Goal: Task Accomplishment & Management: Use online tool/utility

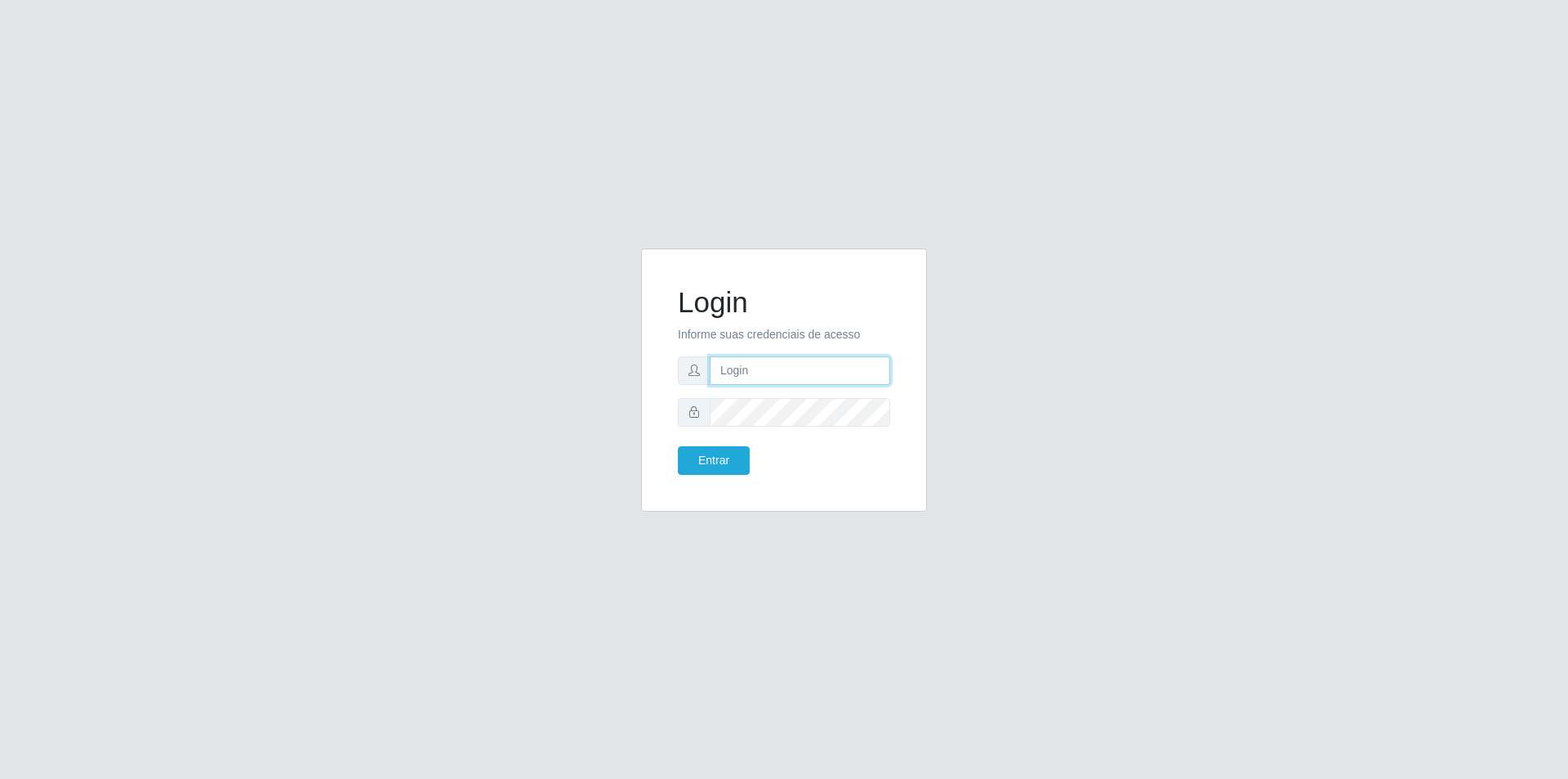
click at [738, 372] on input "text" at bounding box center [800, 370] width 181 height 28
click at [818, 362] on input "text" at bounding box center [800, 370] width 181 height 28
type input "[EMAIL_ADDRESS][PERSON_NAME][DOMAIN_NAME]"
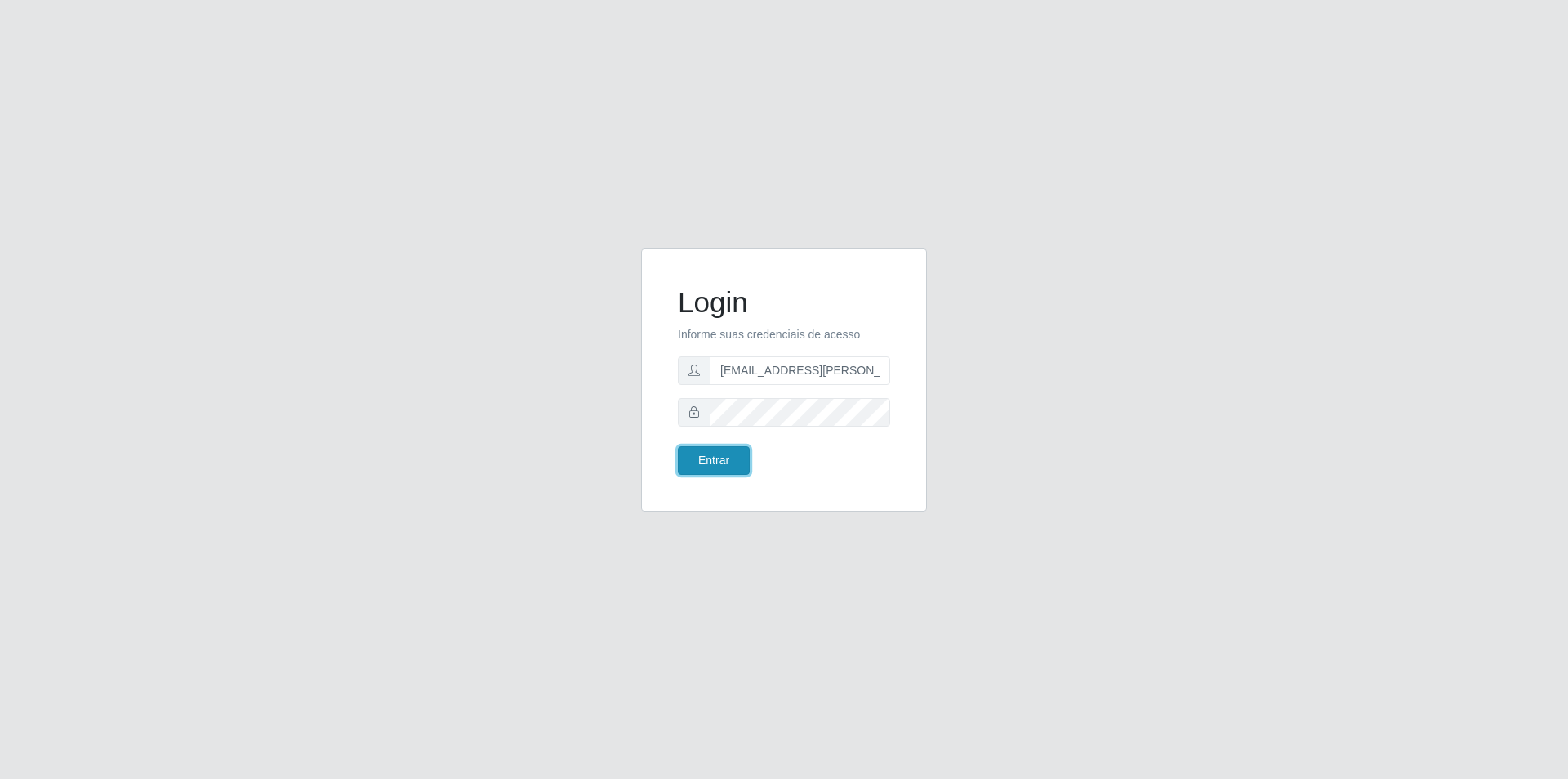
click at [730, 464] on button "Entrar" at bounding box center [713, 460] width 72 height 28
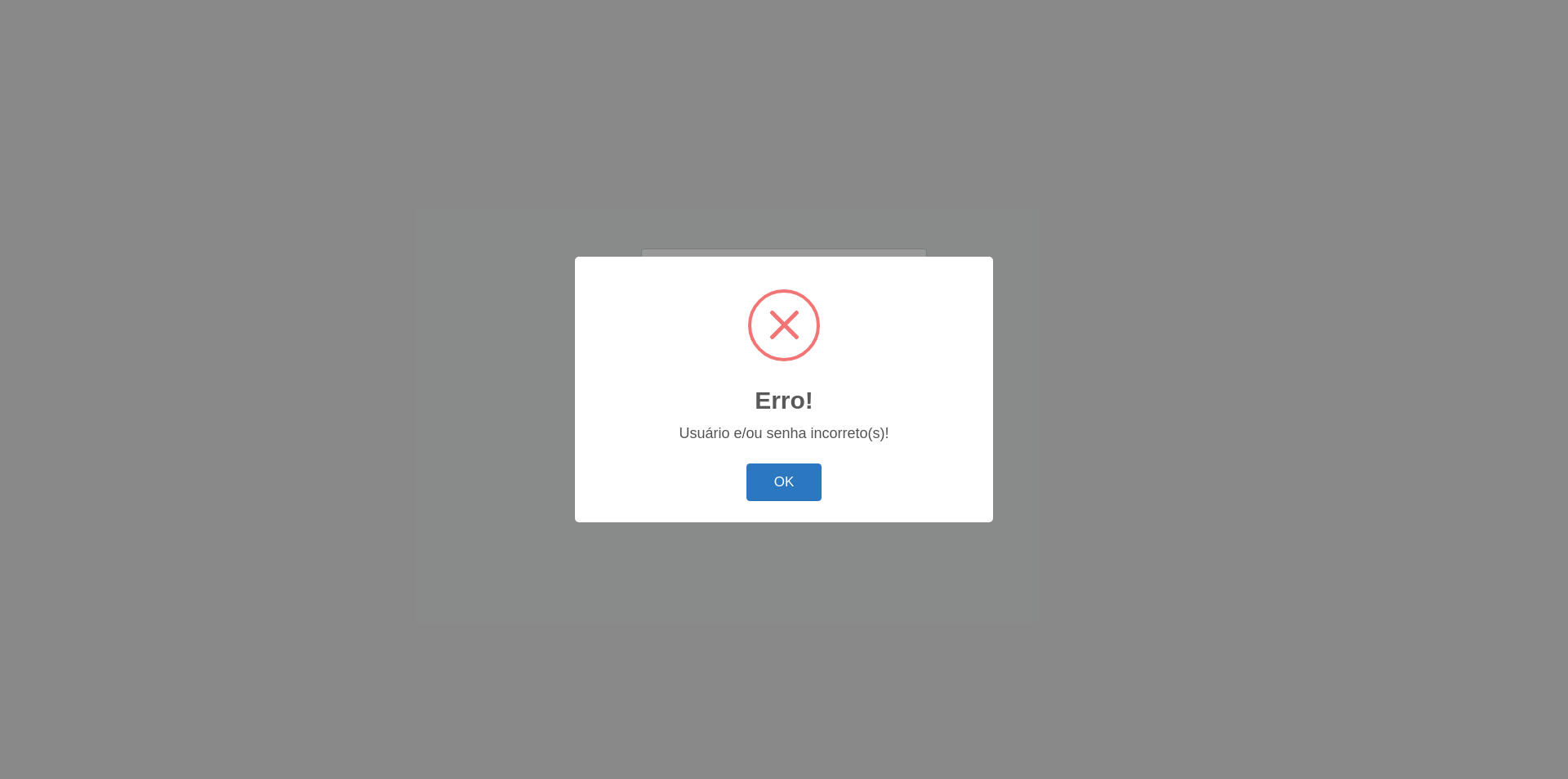
click at [778, 487] on button "OK" at bounding box center [785, 482] width 76 height 38
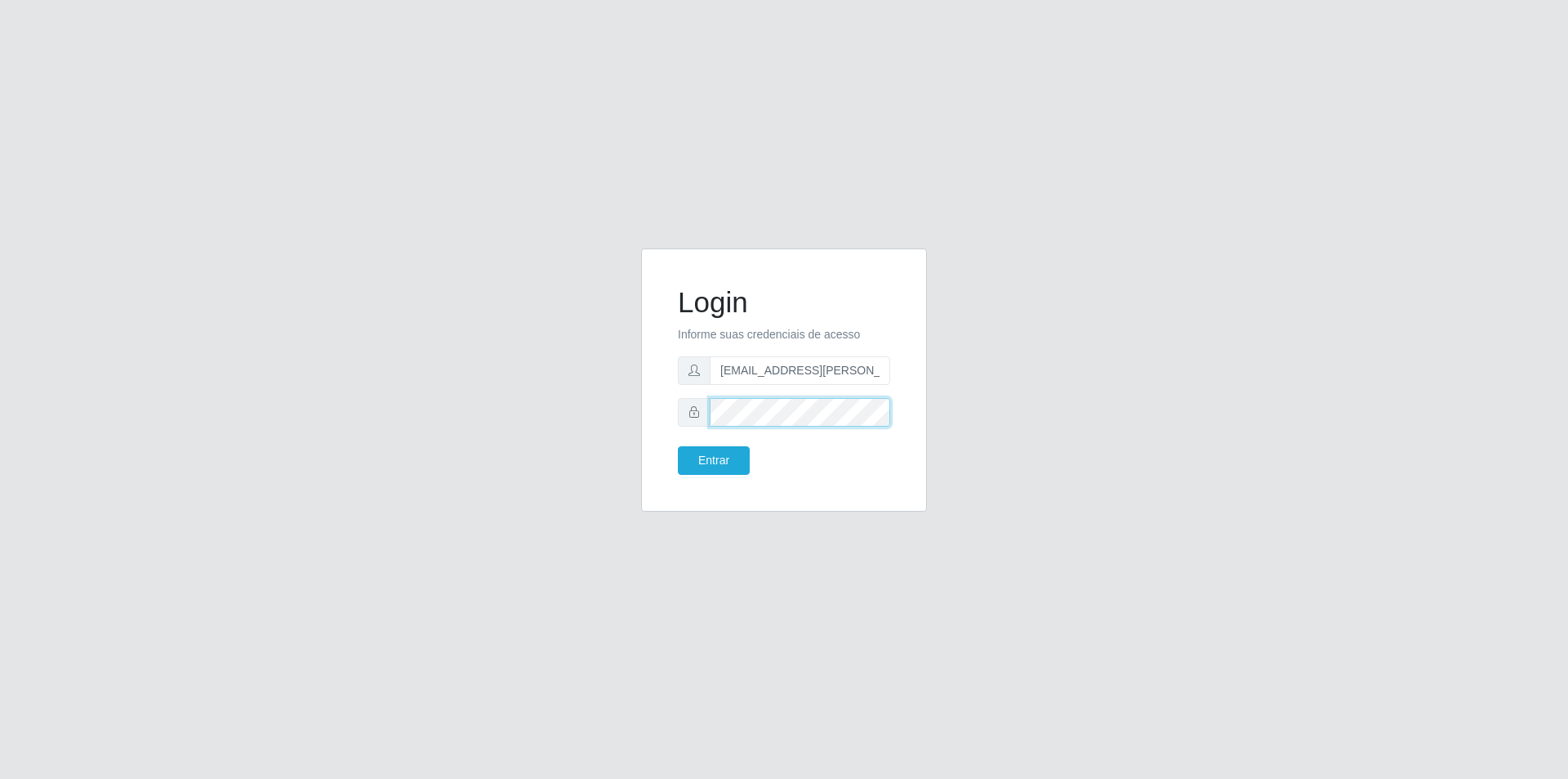
click at [648, 406] on div "Login Informe suas credenciais de acesso [EMAIL_ADDRESS][PERSON_NAME][DOMAIN_NA…" at bounding box center [784, 379] width 286 height 263
click at [678, 446] on button "Entrar" at bounding box center [713, 460] width 72 height 28
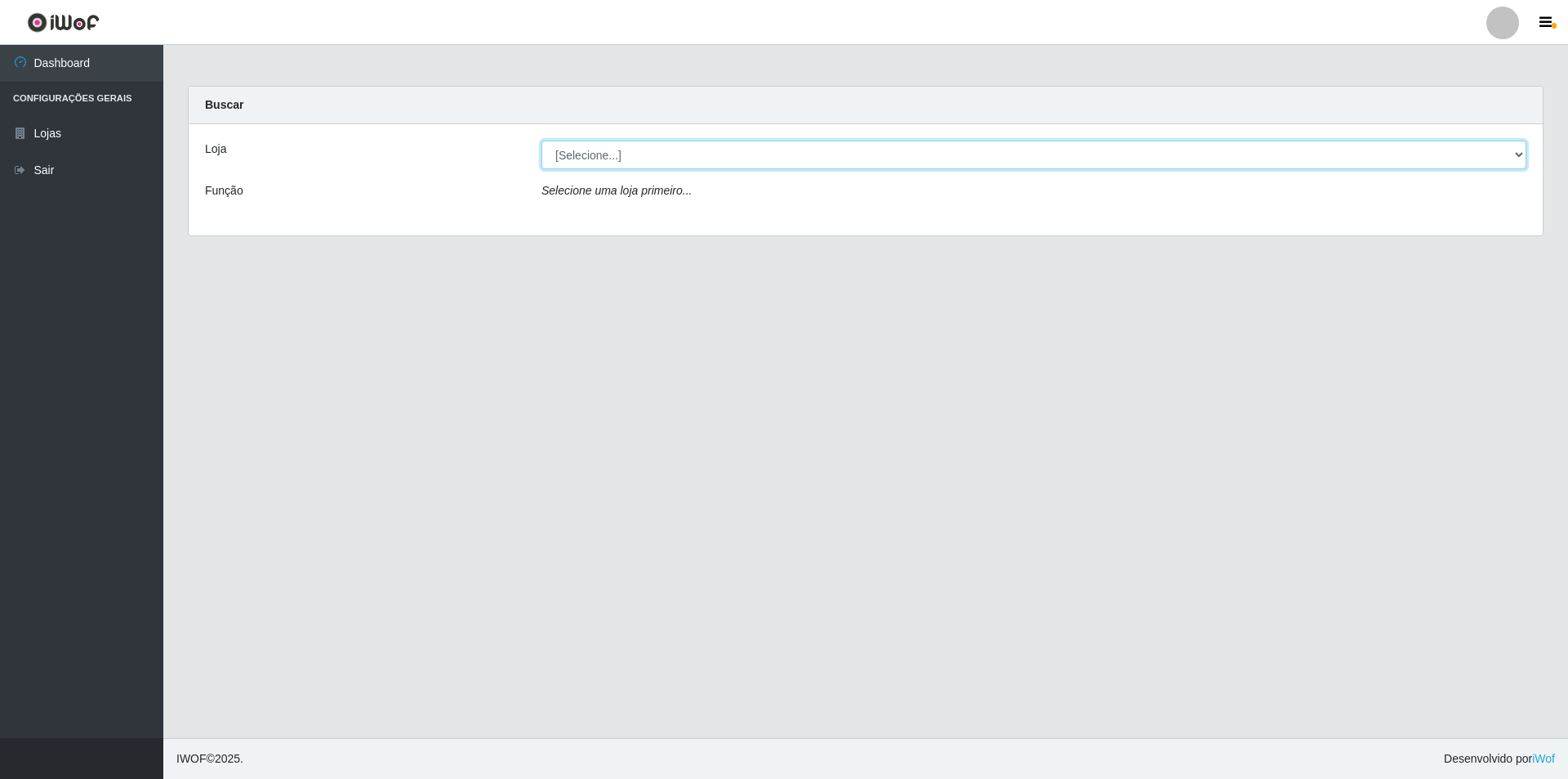
click at [796, 157] on select "[Selecione...] Atacado Vem - [STREET_ADDRESS]" at bounding box center [1034, 155] width 985 height 28
select select "449"
click at [541, 141] on select "[Selecione...] Atacado Vem - [STREET_ADDRESS]" at bounding box center [1034, 155] width 985 height 28
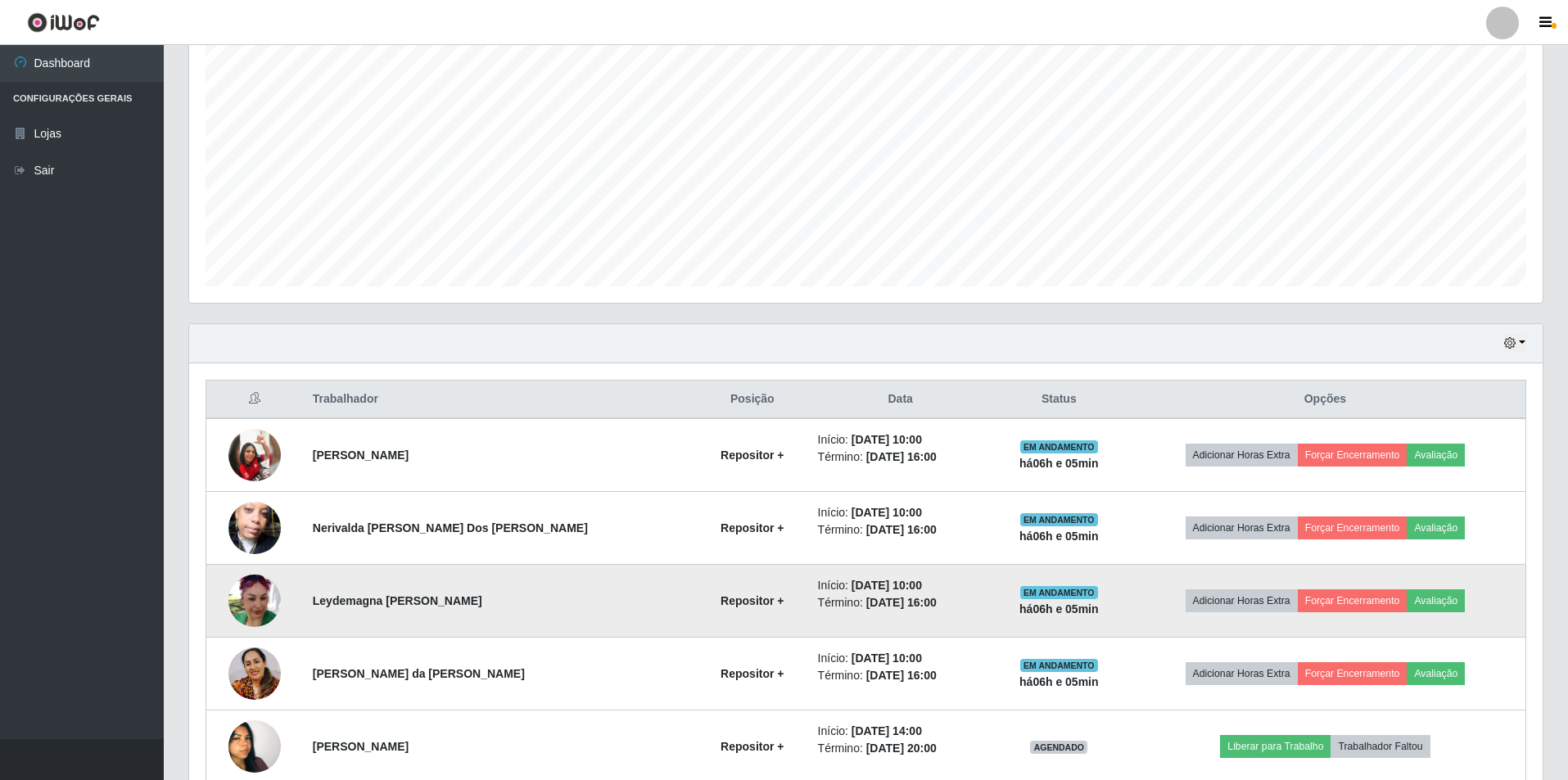
scroll to position [327, 0]
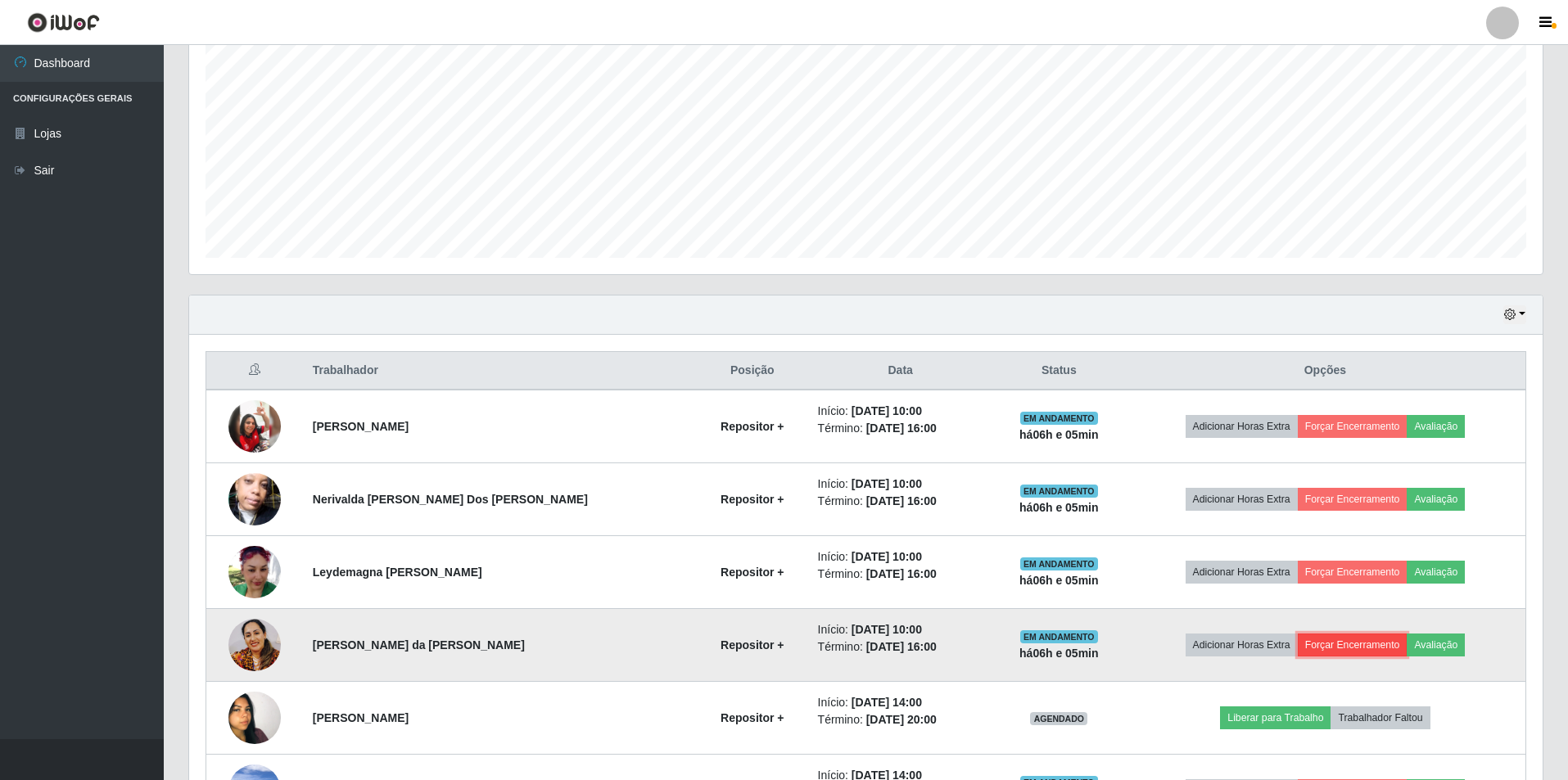
click at [1341, 643] on button "Forçar Encerramento" at bounding box center [1352, 645] width 110 height 23
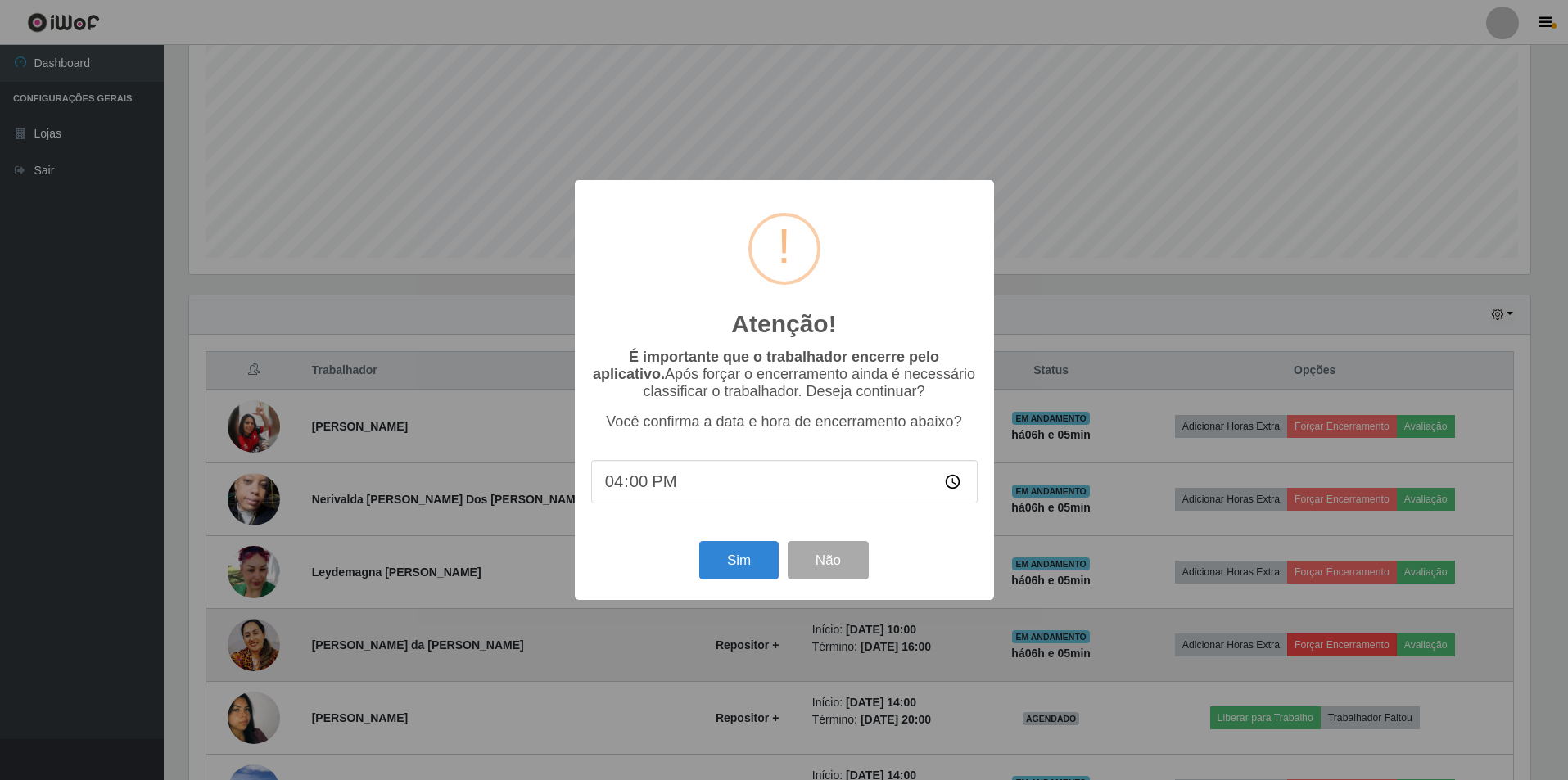
scroll to position [340, 1345]
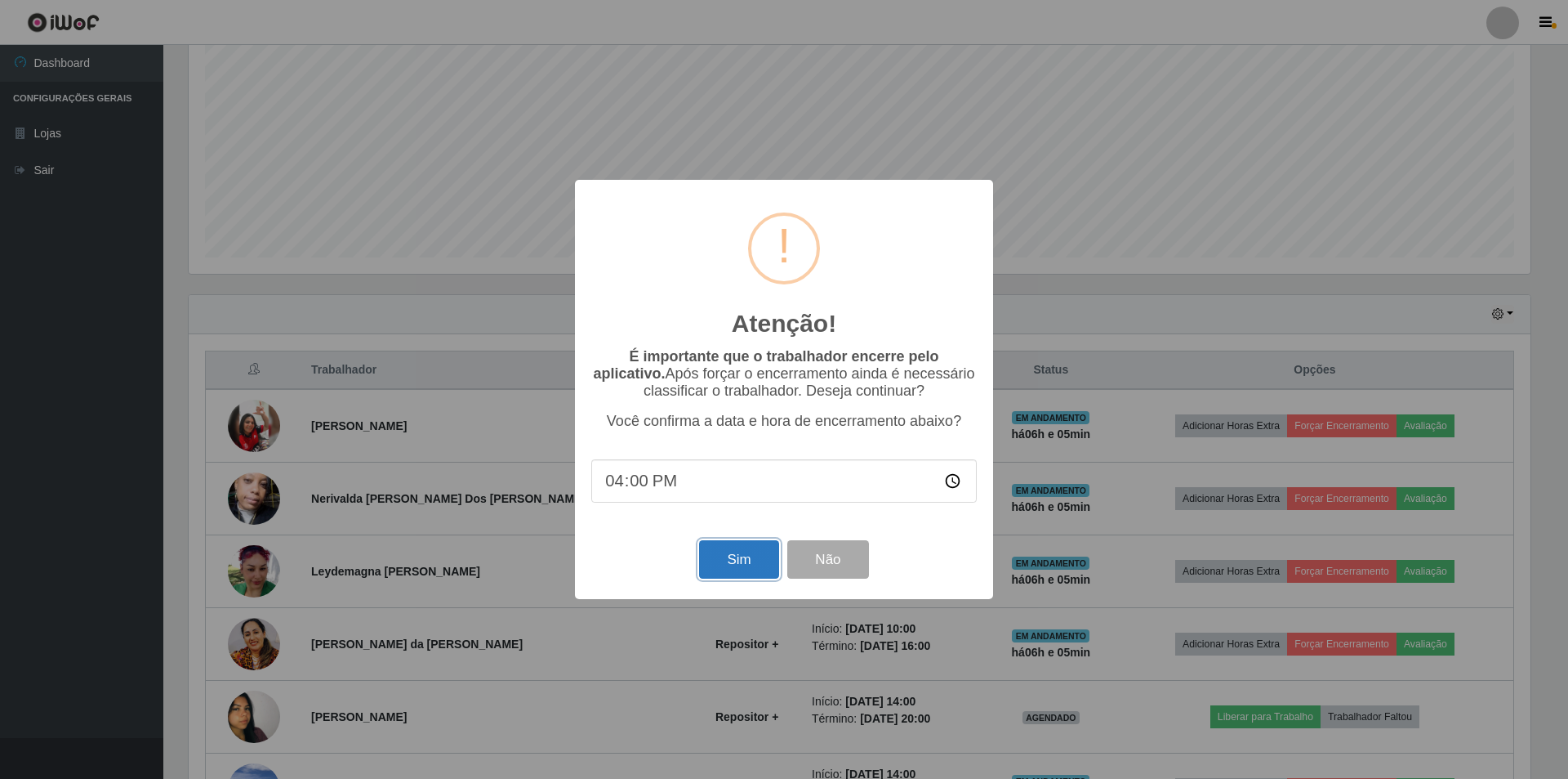
click at [741, 562] on button "Sim" at bounding box center [738, 558] width 79 height 38
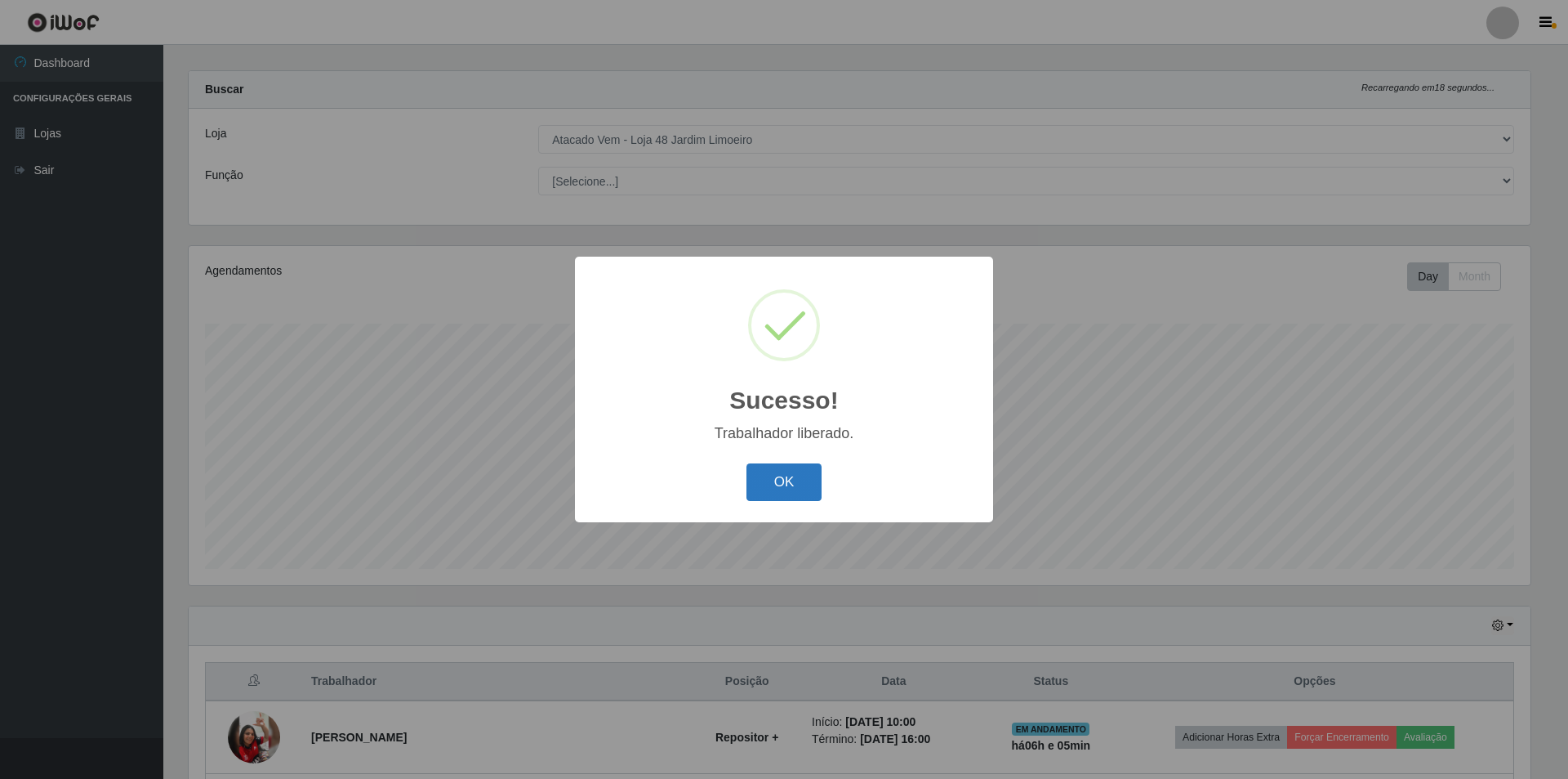
click at [767, 492] on button "OK" at bounding box center [785, 482] width 76 height 38
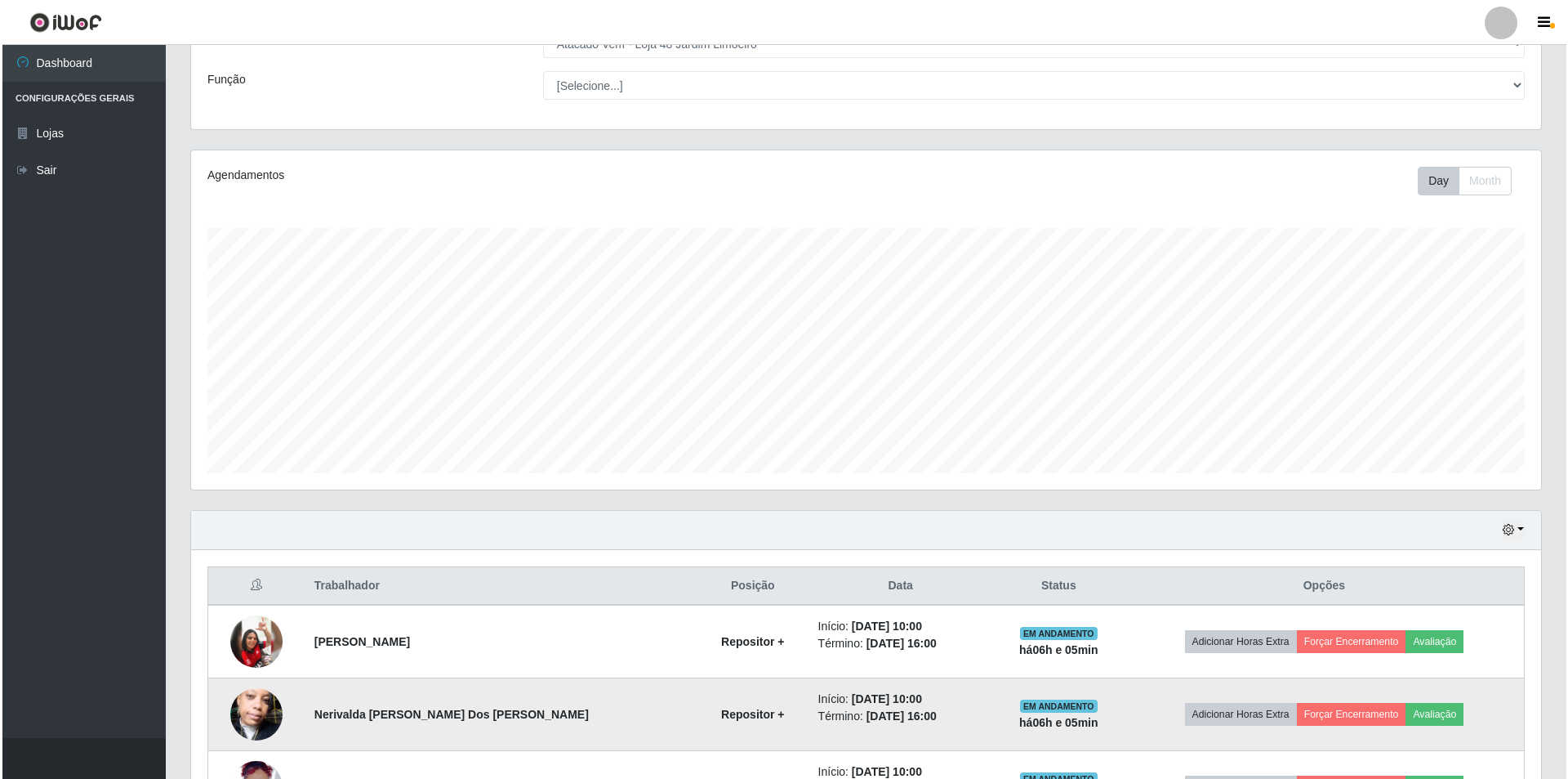
scroll to position [261, 0]
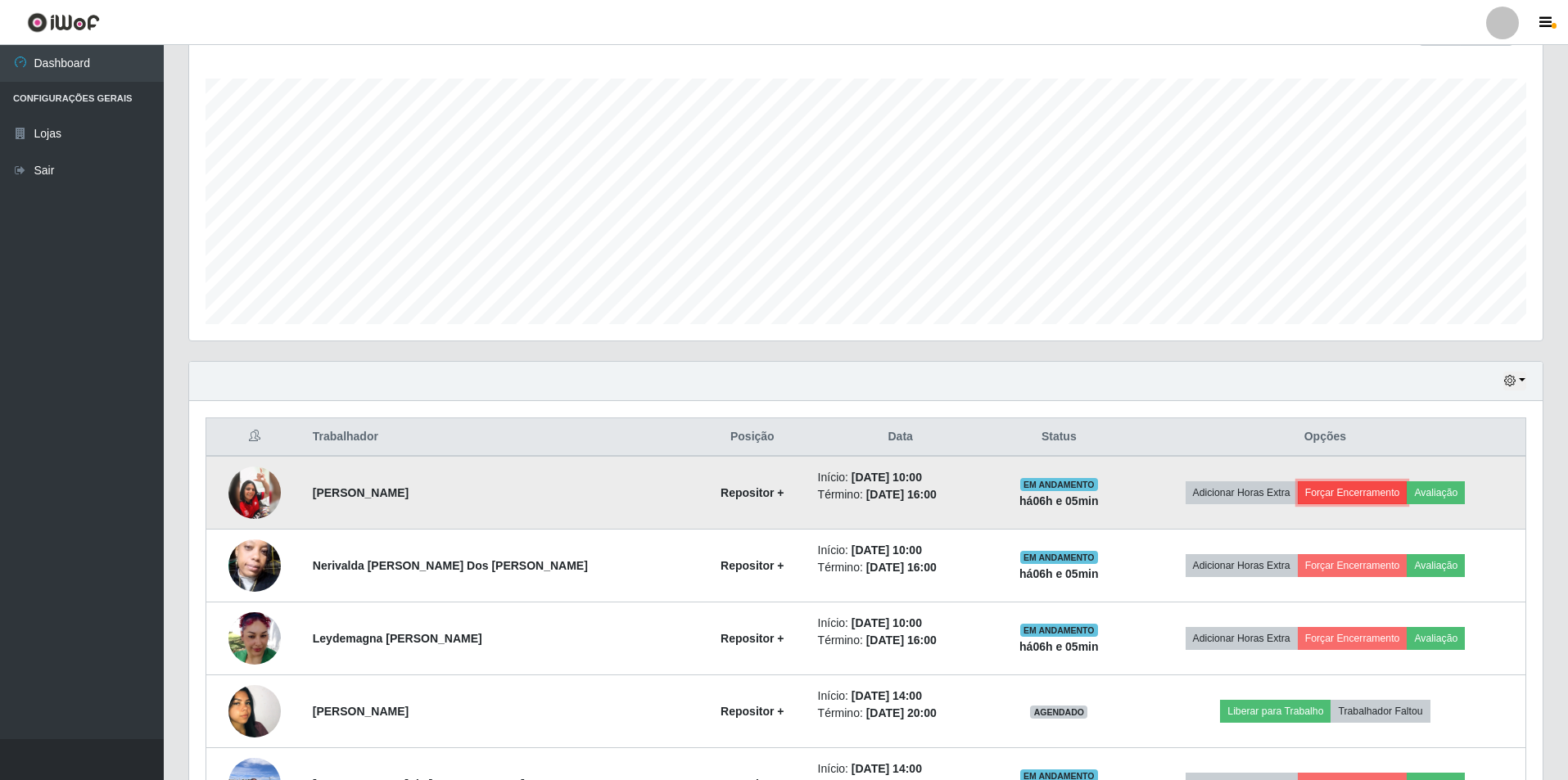
click at [1323, 490] on button "Forçar Encerramento" at bounding box center [1352, 492] width 110 height 23
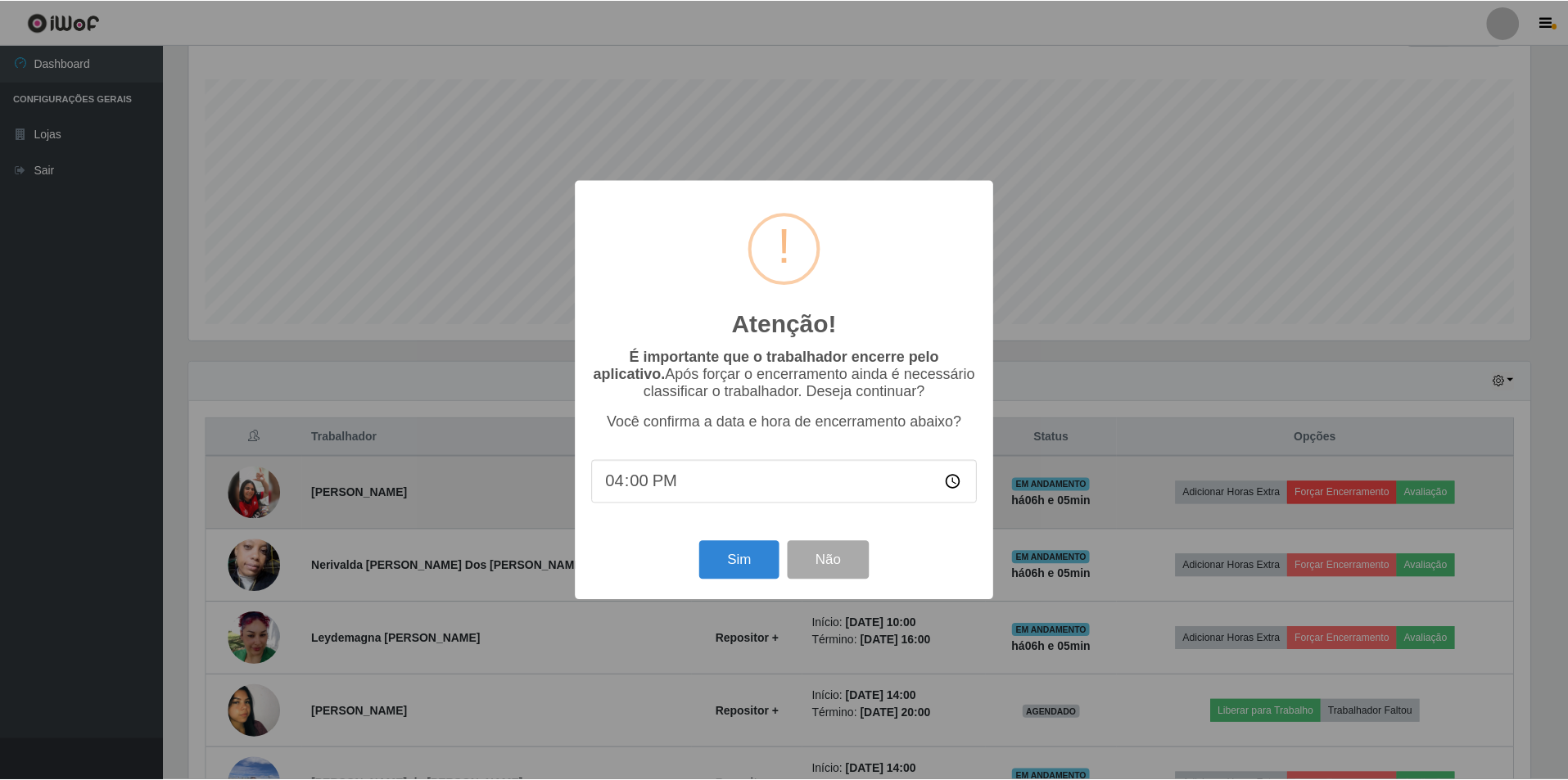
scroll to position [340, 1345]
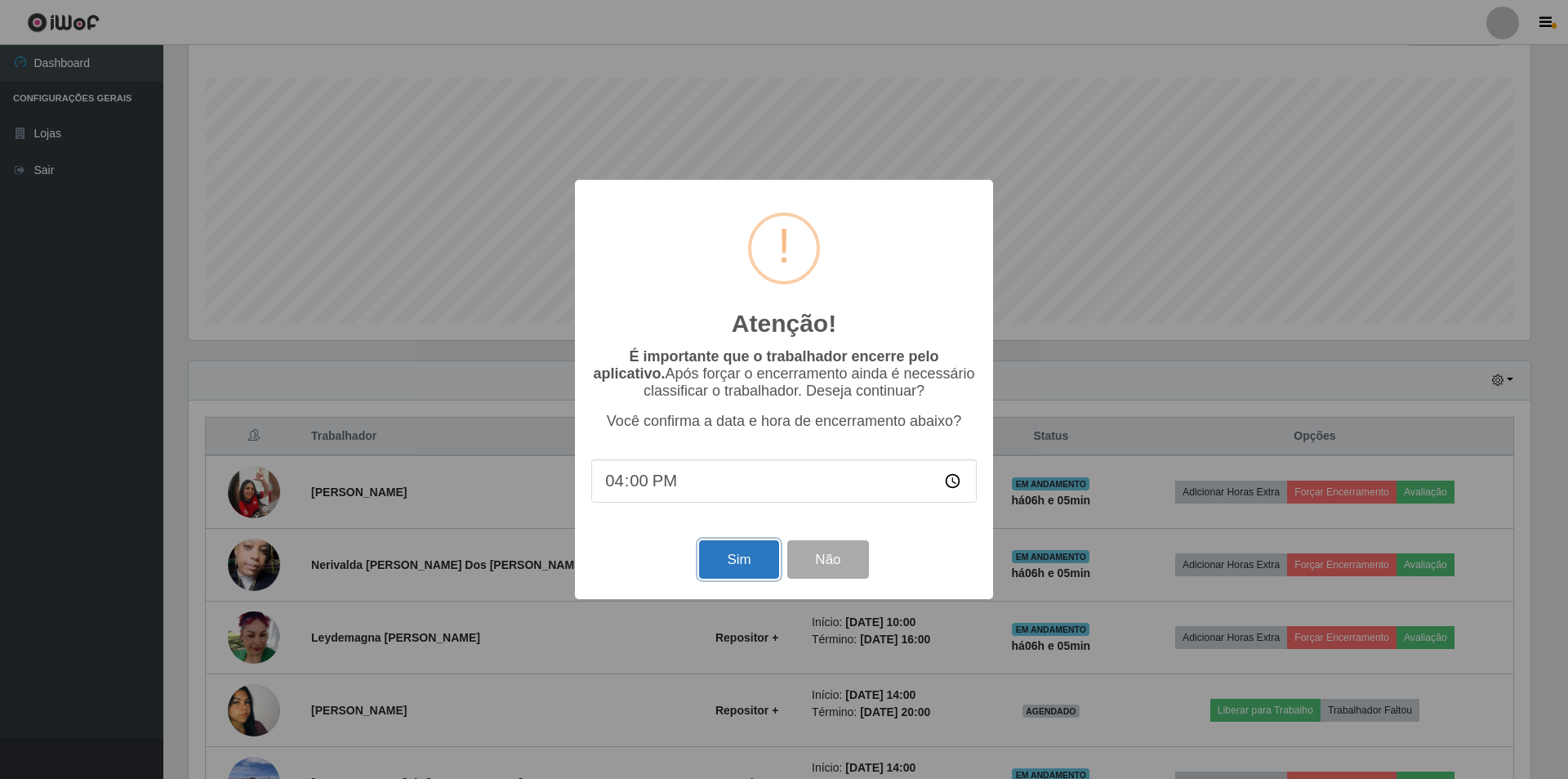
click at [746, 557] on button "Sim" at bounding box center [738, 558] width 79 height 38
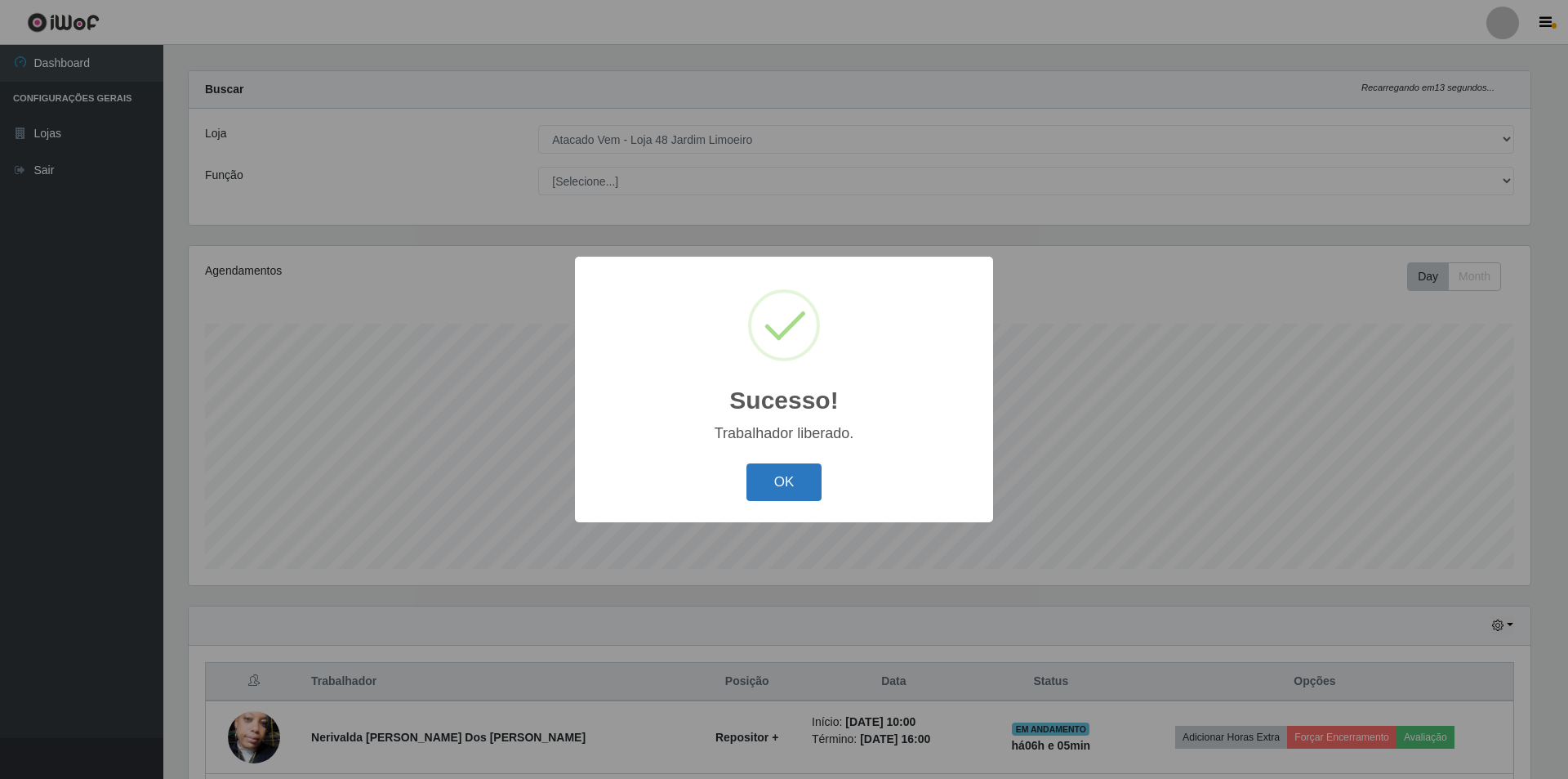
click at [775, 480] on button "OK" at bounding box center [785, 482] width 76 height 38
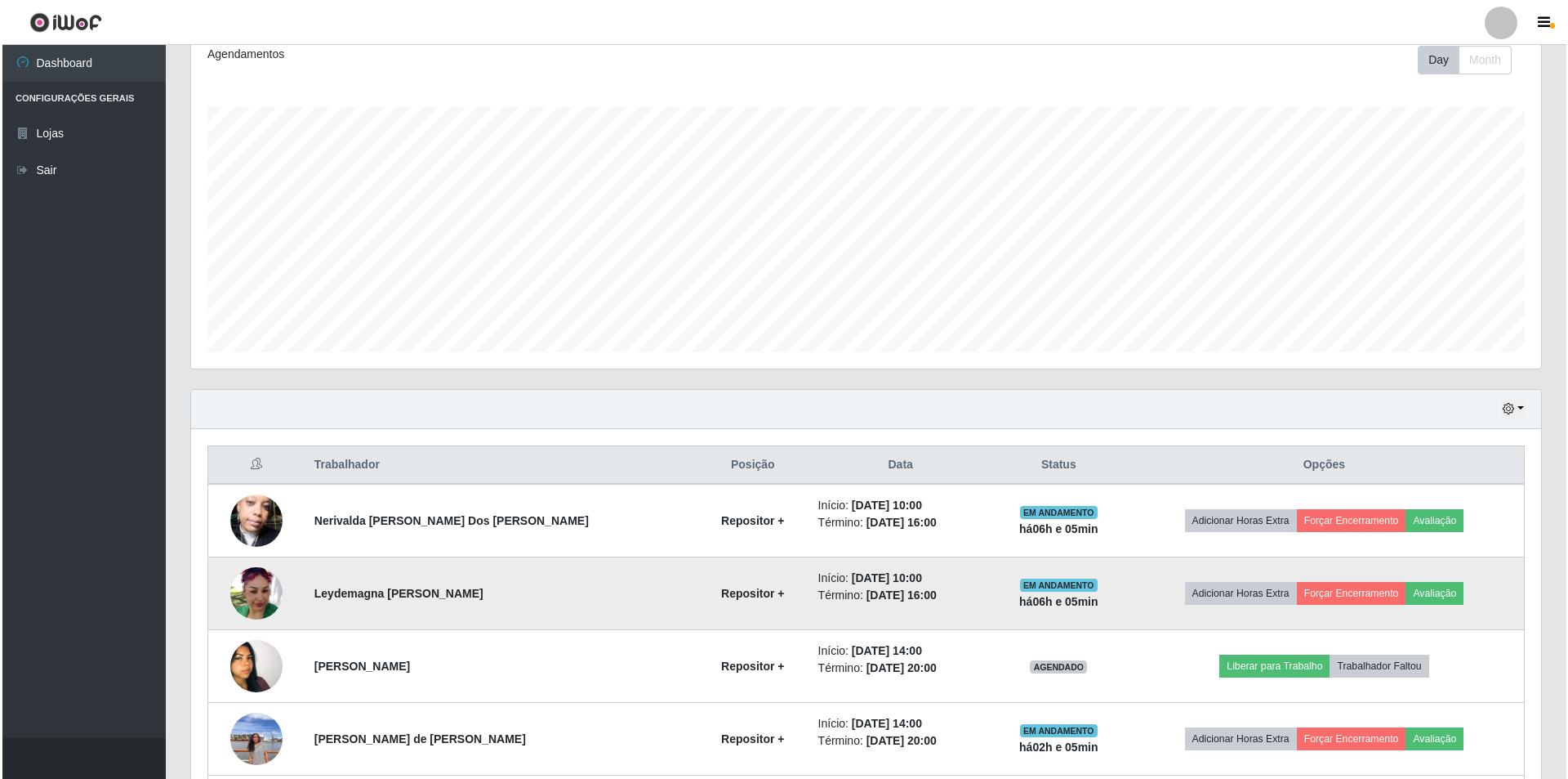
scroll to position [261, 0]
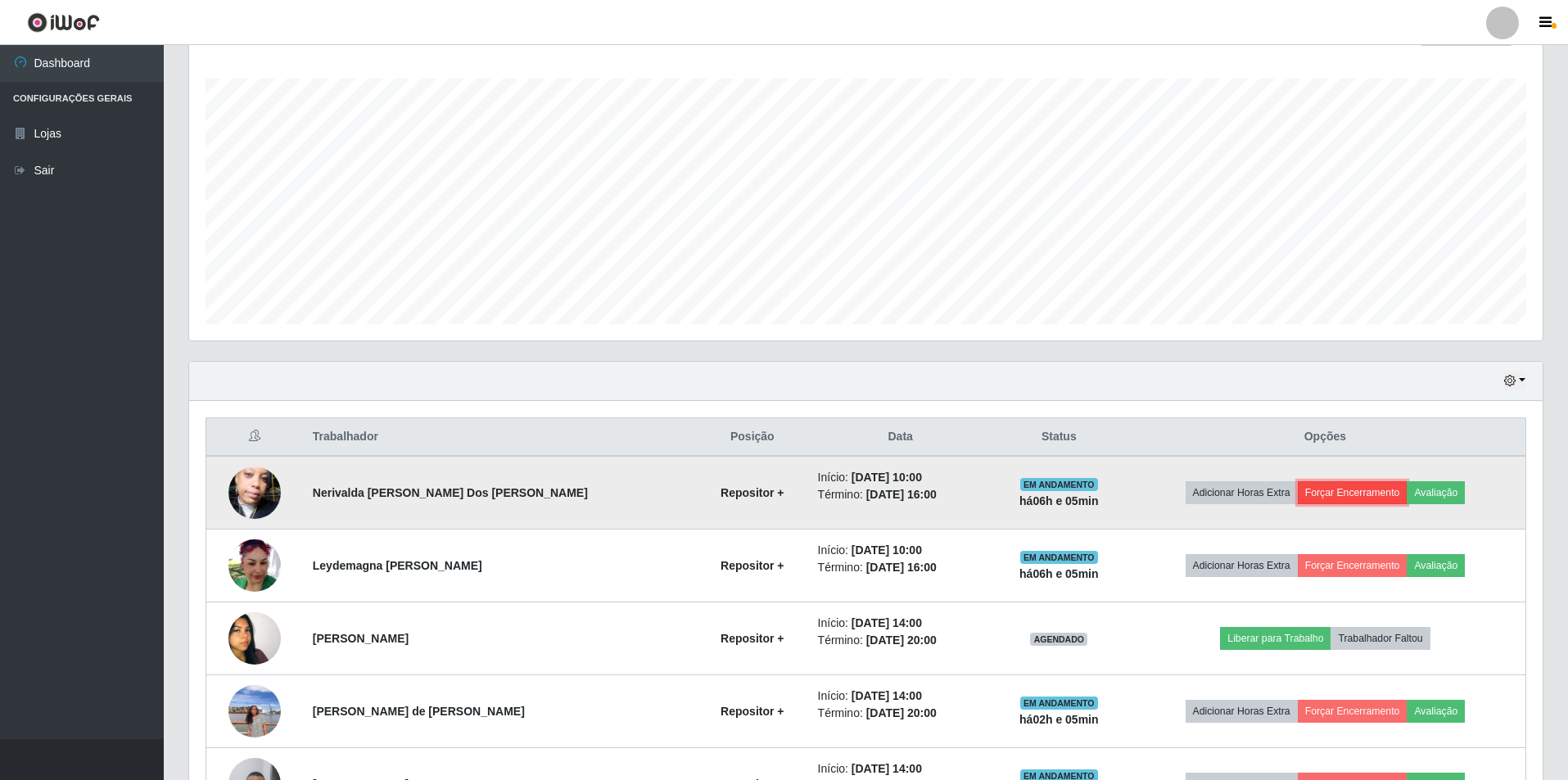
click at [1326, 488] on button "Forçar Encerramento" at bounding box center [1352, 492] width 110 height 23
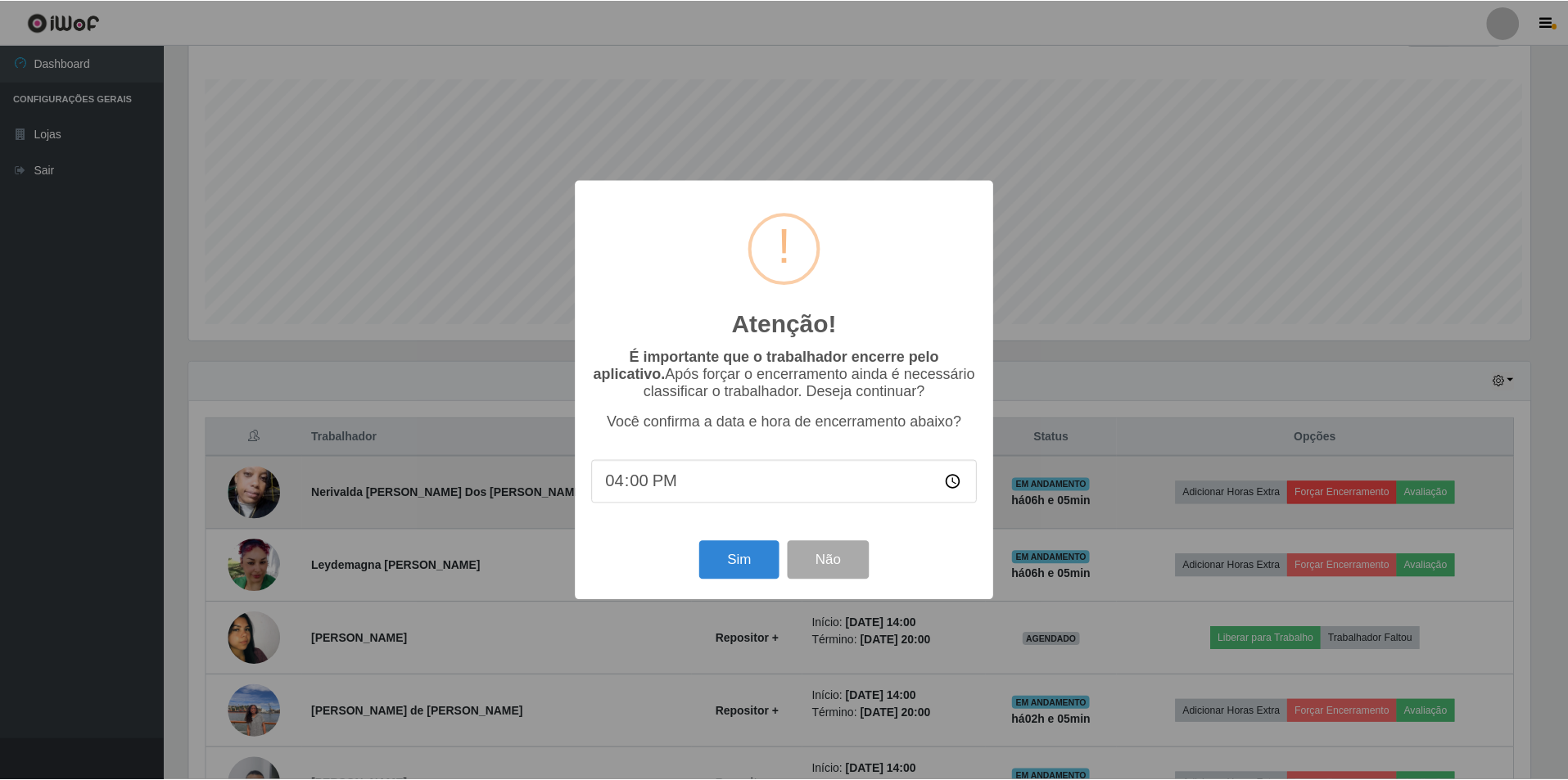
scroll to position [340, 1345]
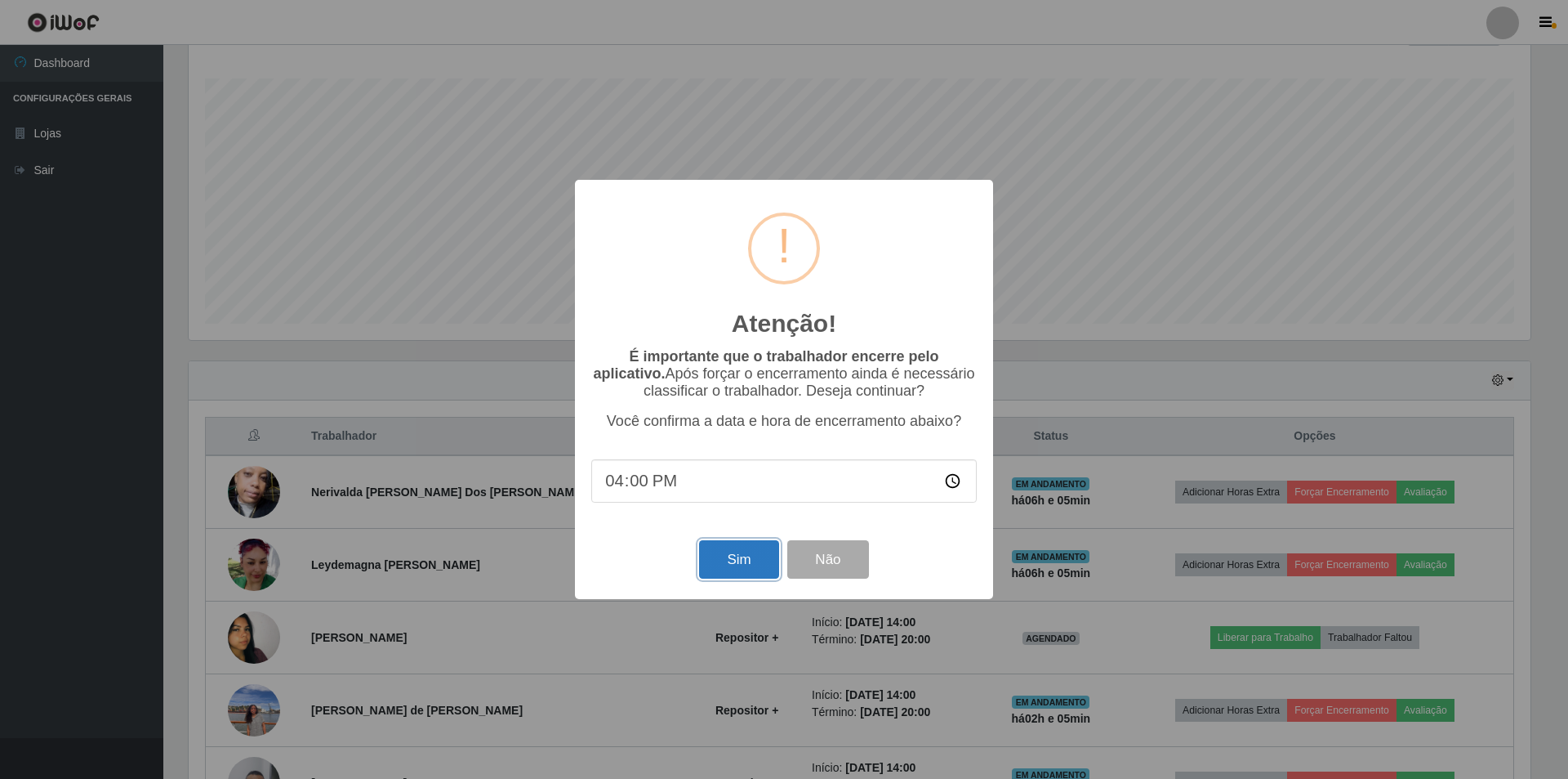
click at [729, 569] on button "Sim" at bounding box center [738, 558] width 79 height 38
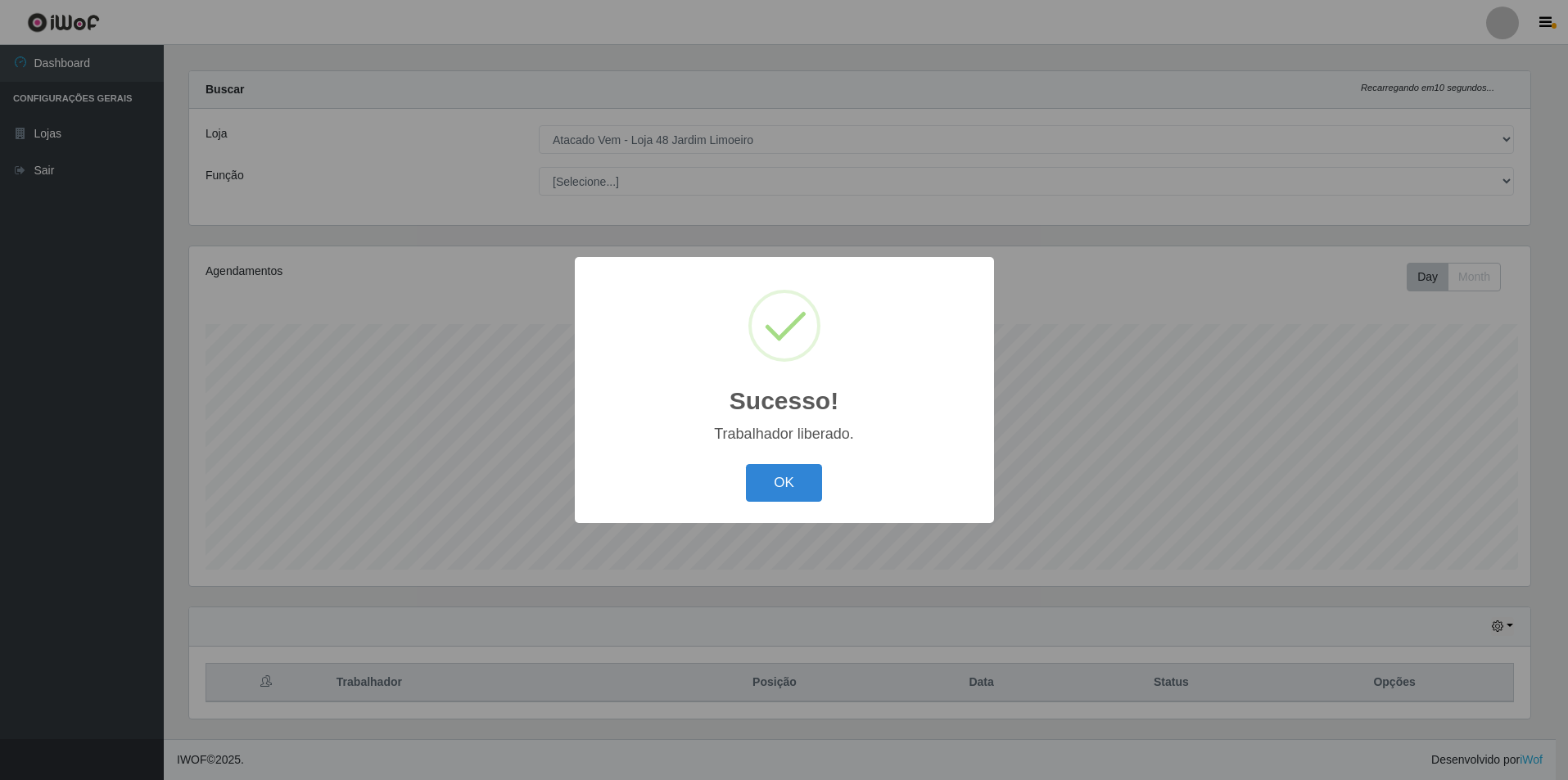
scroll to position [0, 0]
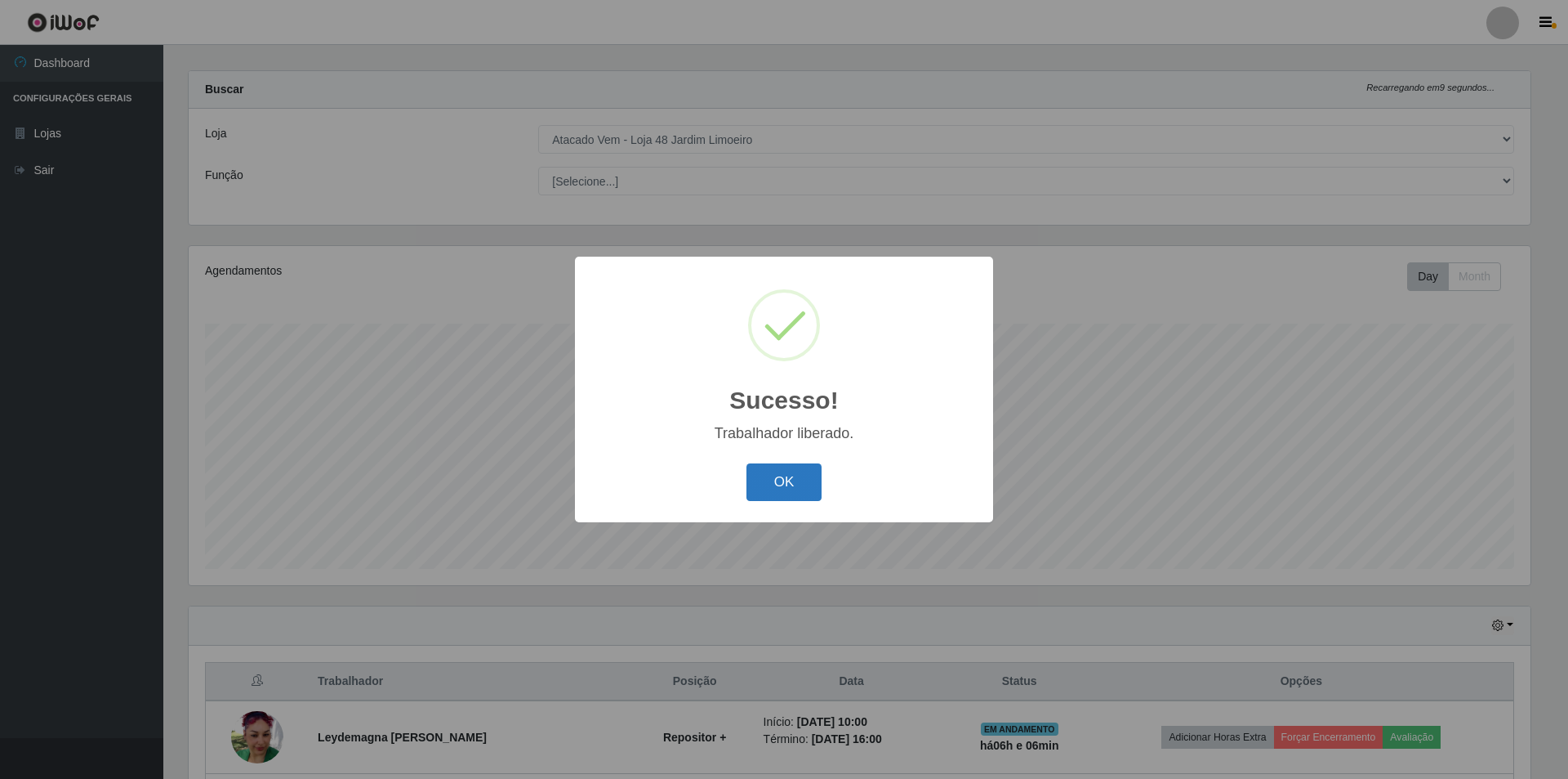
click at [776, 489] on button "OK" at bounding box center [785, 482] width 76 height 38
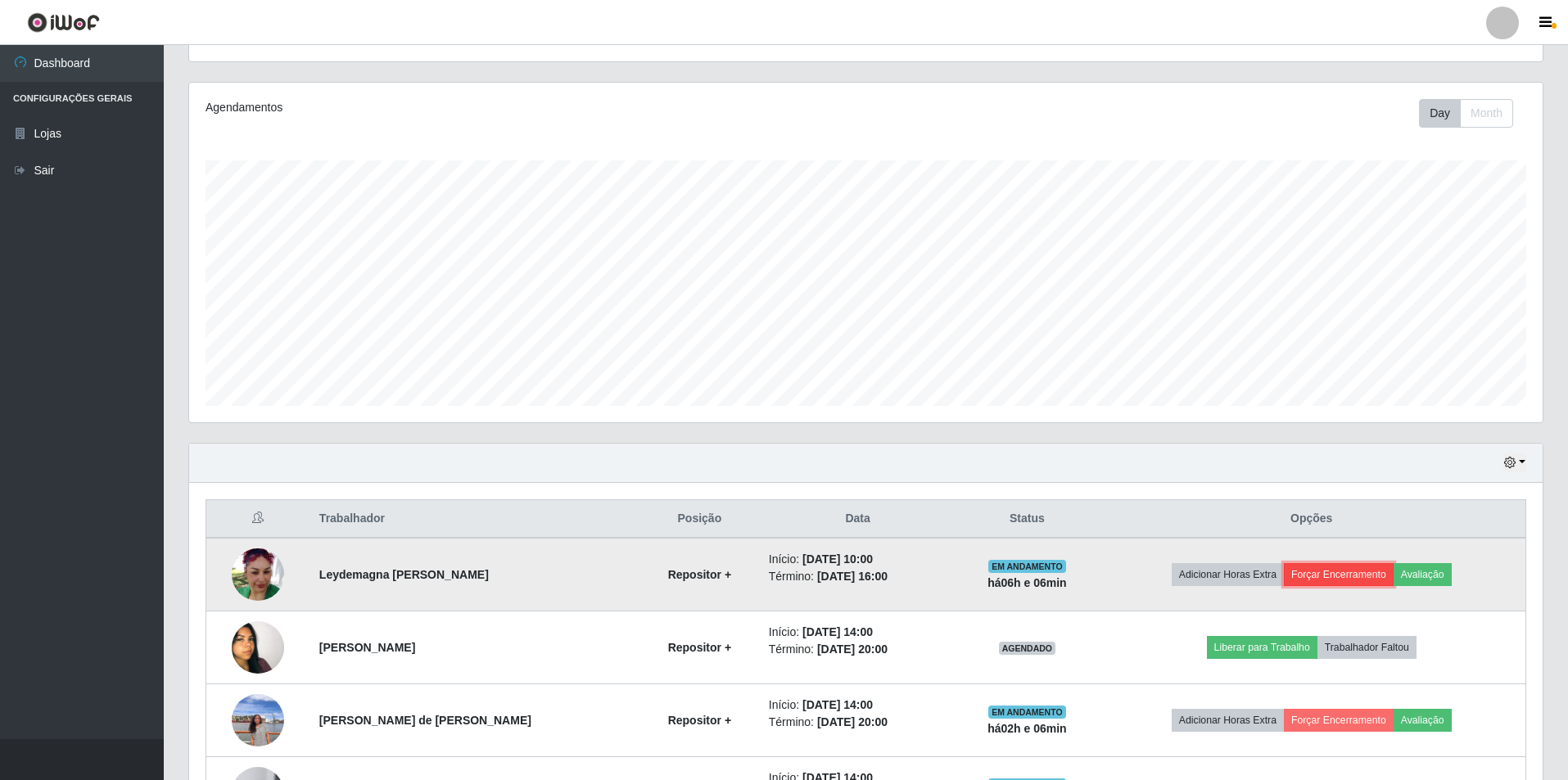
click at [1347, 575] on button "Forçar Encerramento" at bounding box center [1339, 574] width 110 height 23
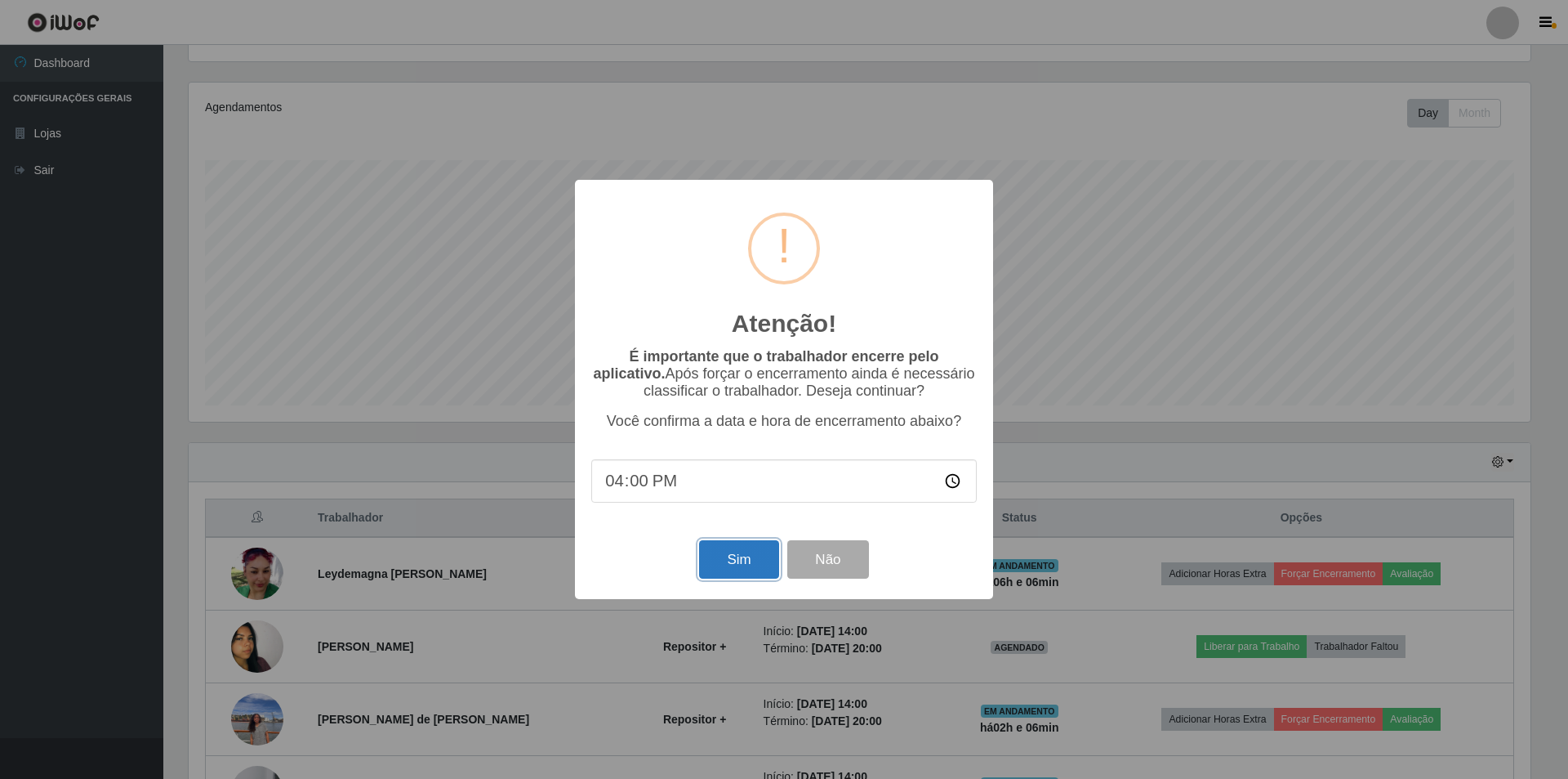
click at [740, 568] on button "Sim" at bounding box center [738, 558] width 79 height 38
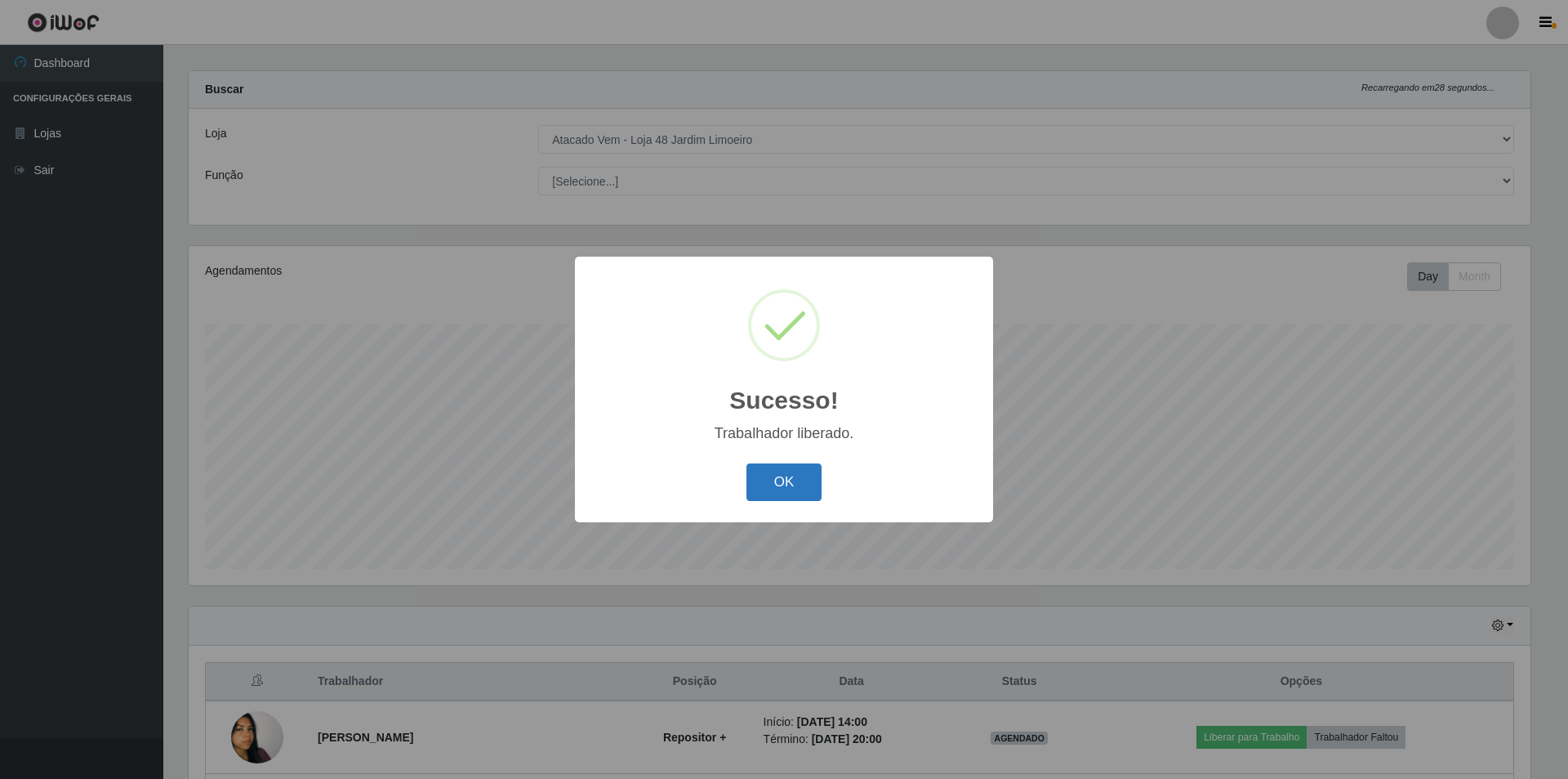
click at [784, 477] on button "OK" at bounding box center [785, 482] width 76 height 38
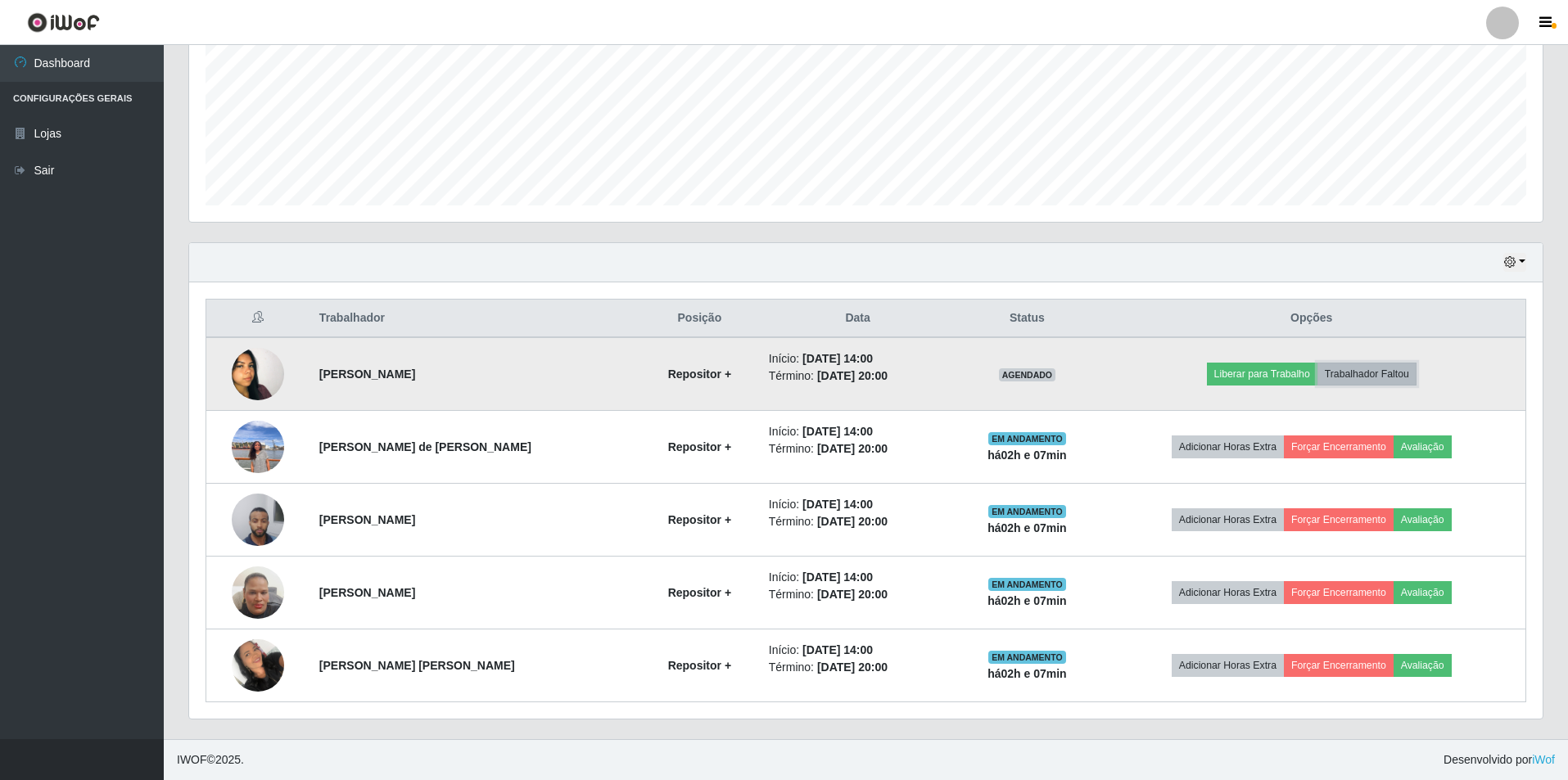
click at [1385, 378] on button "Trabalhador Faltou" at bounding box center [1367, 374] width 99 height 23
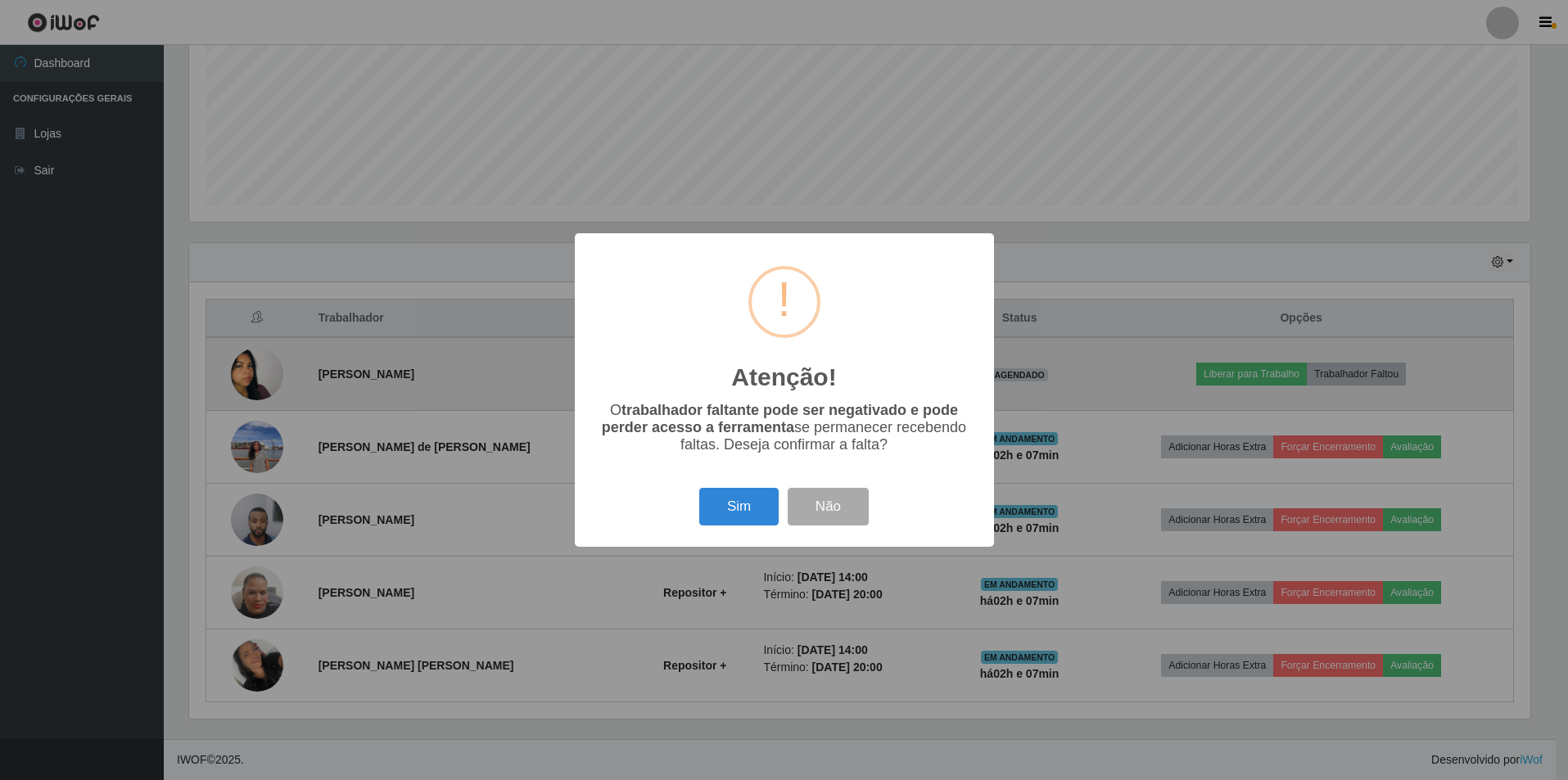
scroll to position [340, 1345]
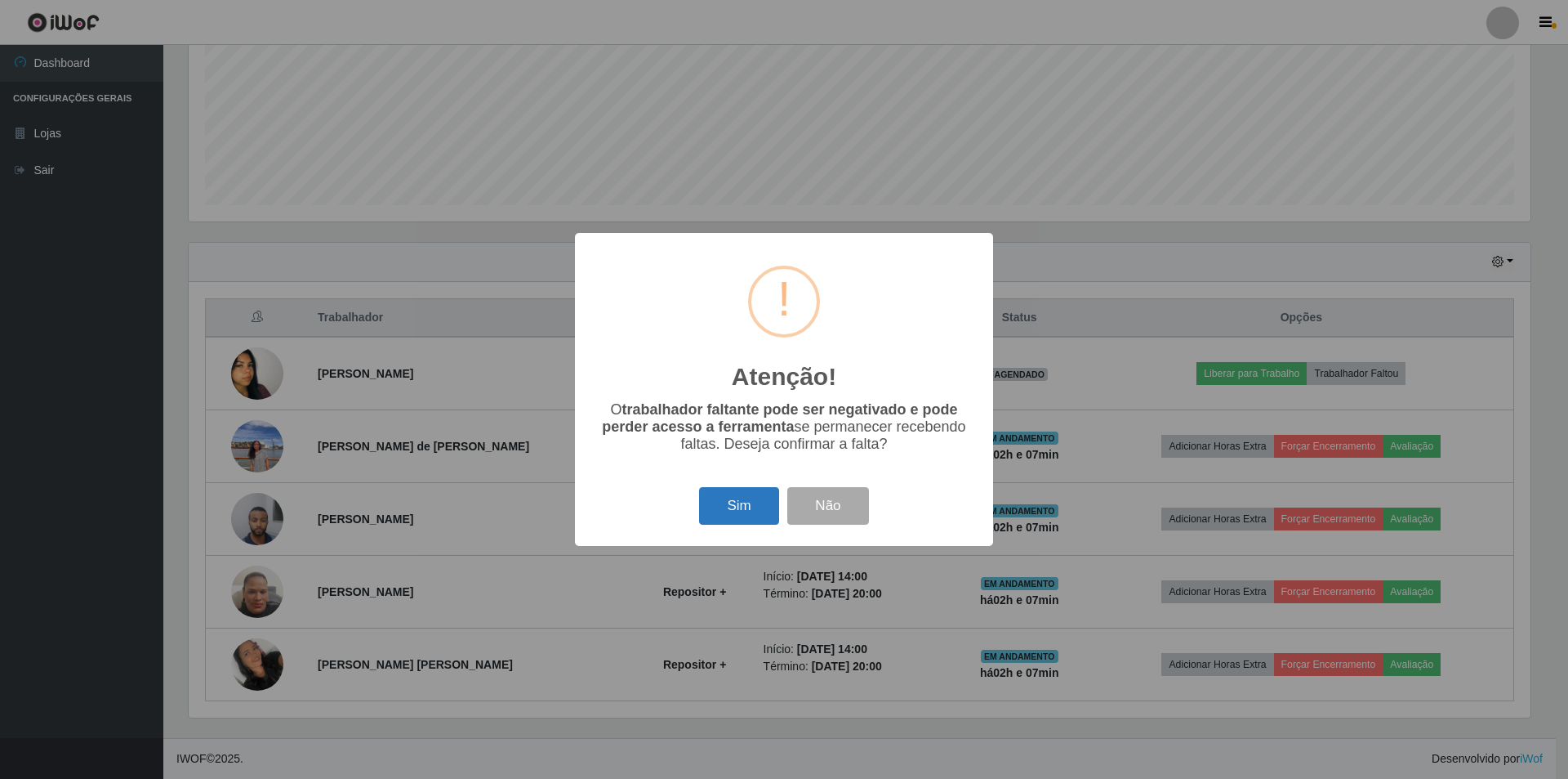
click at [739, 510] on button "Sim" at bounding box center [738, 506] width 79 height 38
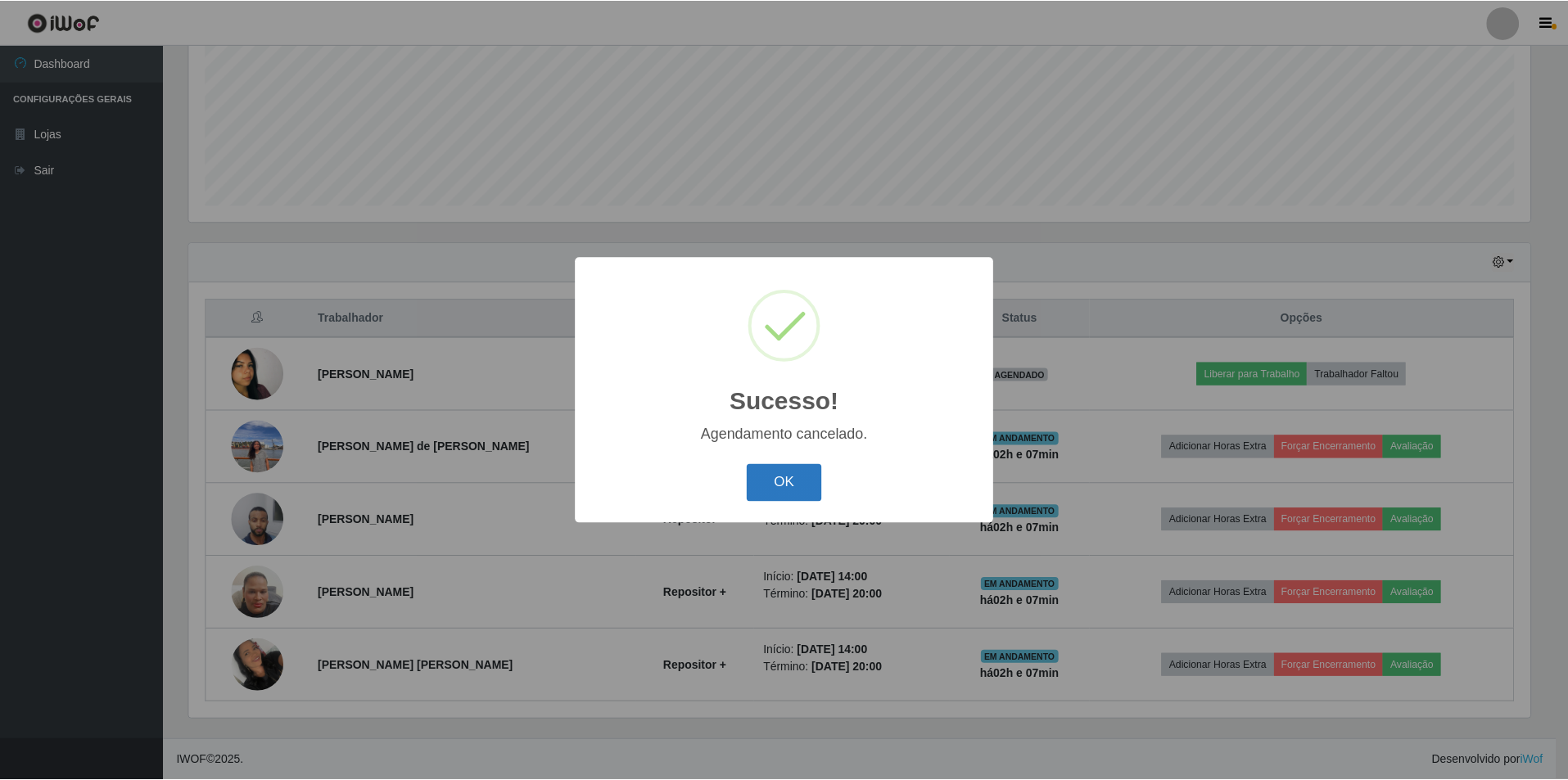
scroll to position [307, 0]
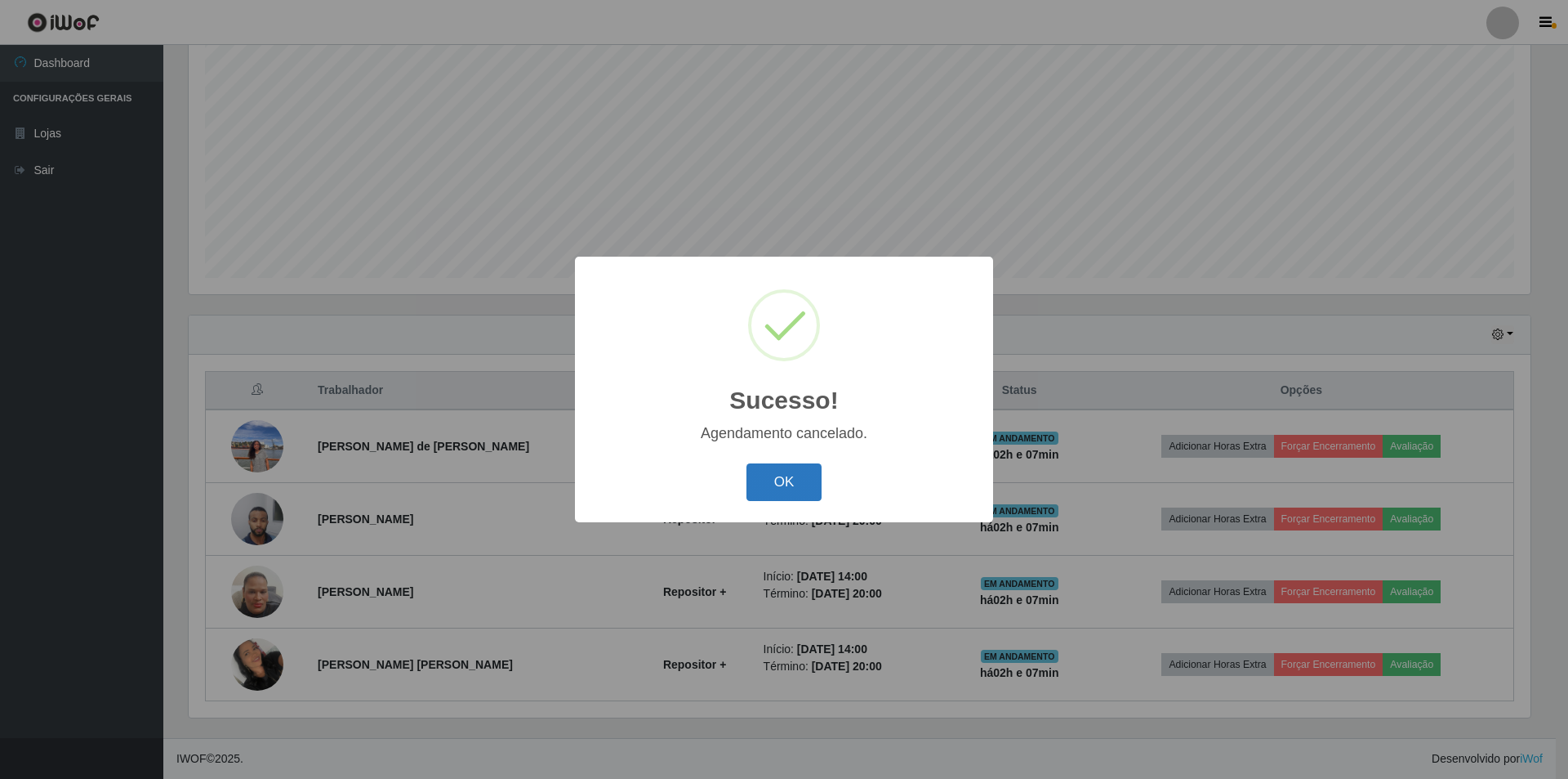
click at [782, 479] on button "OK" at bounding box center [785, 482] width 76 height 38
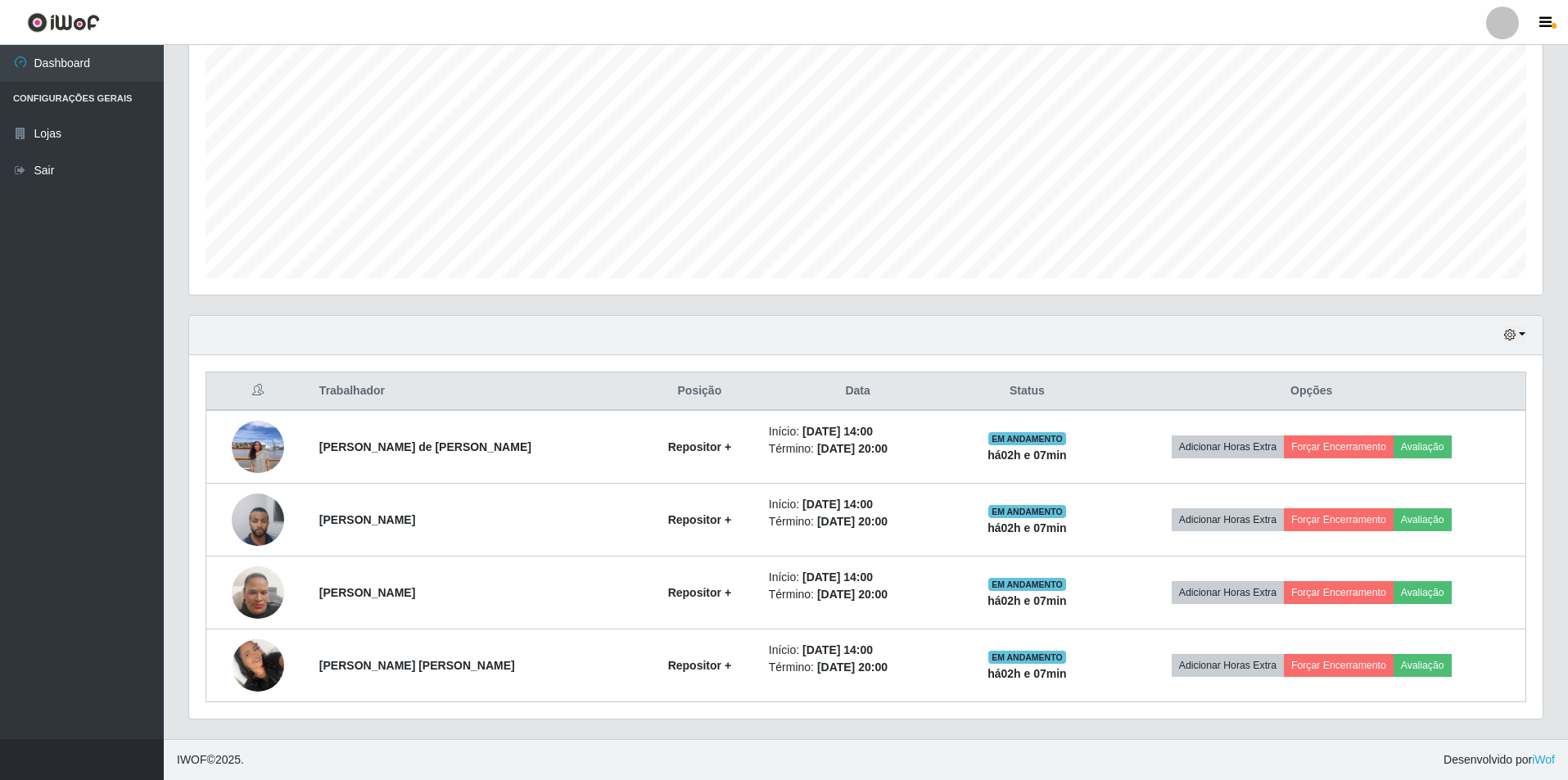
scroll to position [0, 0]
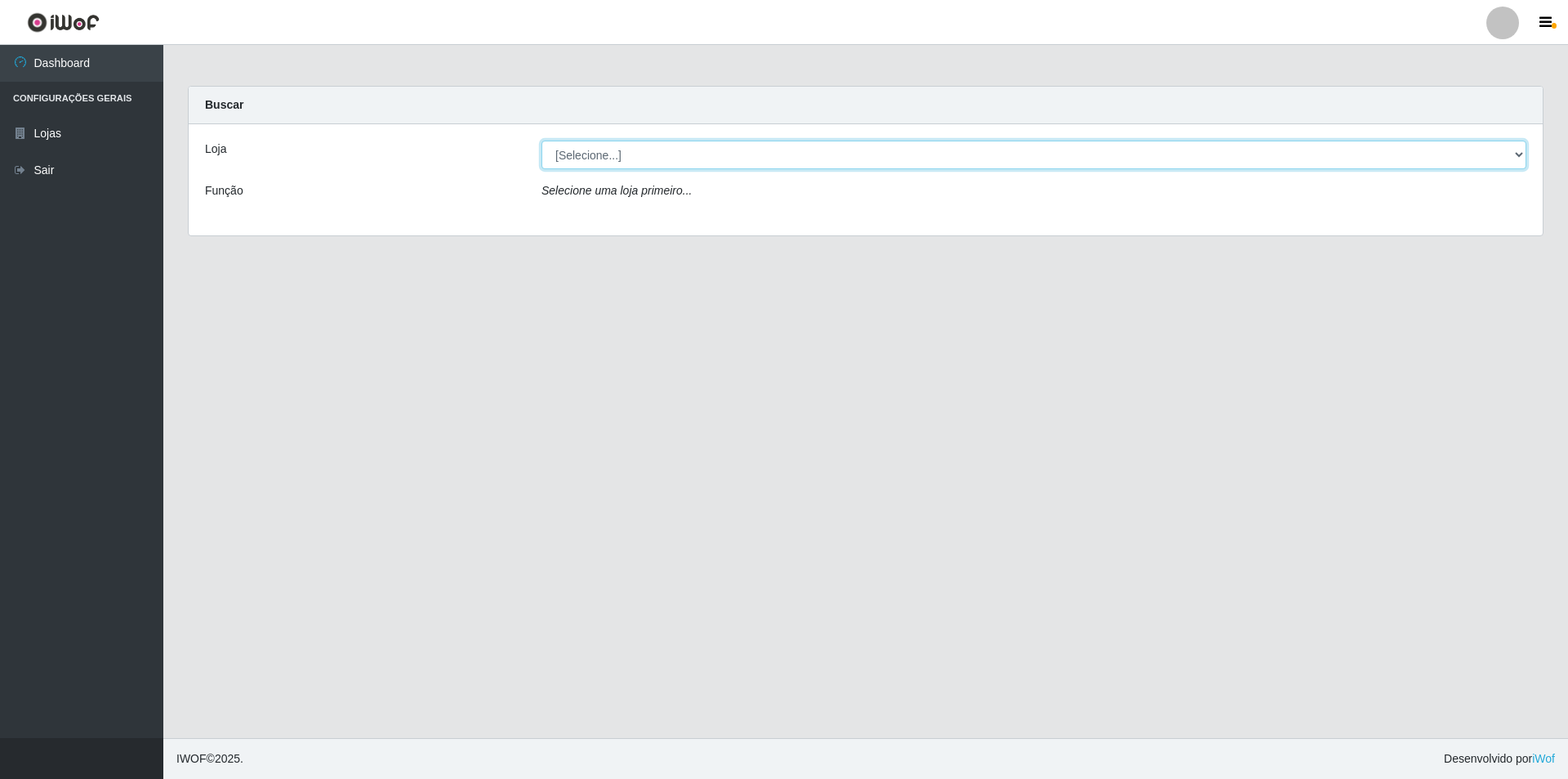
click at [594, 167] on select "[Selecione...] Atacado Vem - [STREET_ADDRESS]" at bounding box center [1034, 155] width 985 height 28
select select "449"
click at [541, 141] on select "[Selecione...] Atacado Vem - [STREET_ADDRESS]" at bounding box center [1034, 155] width 985 height 28
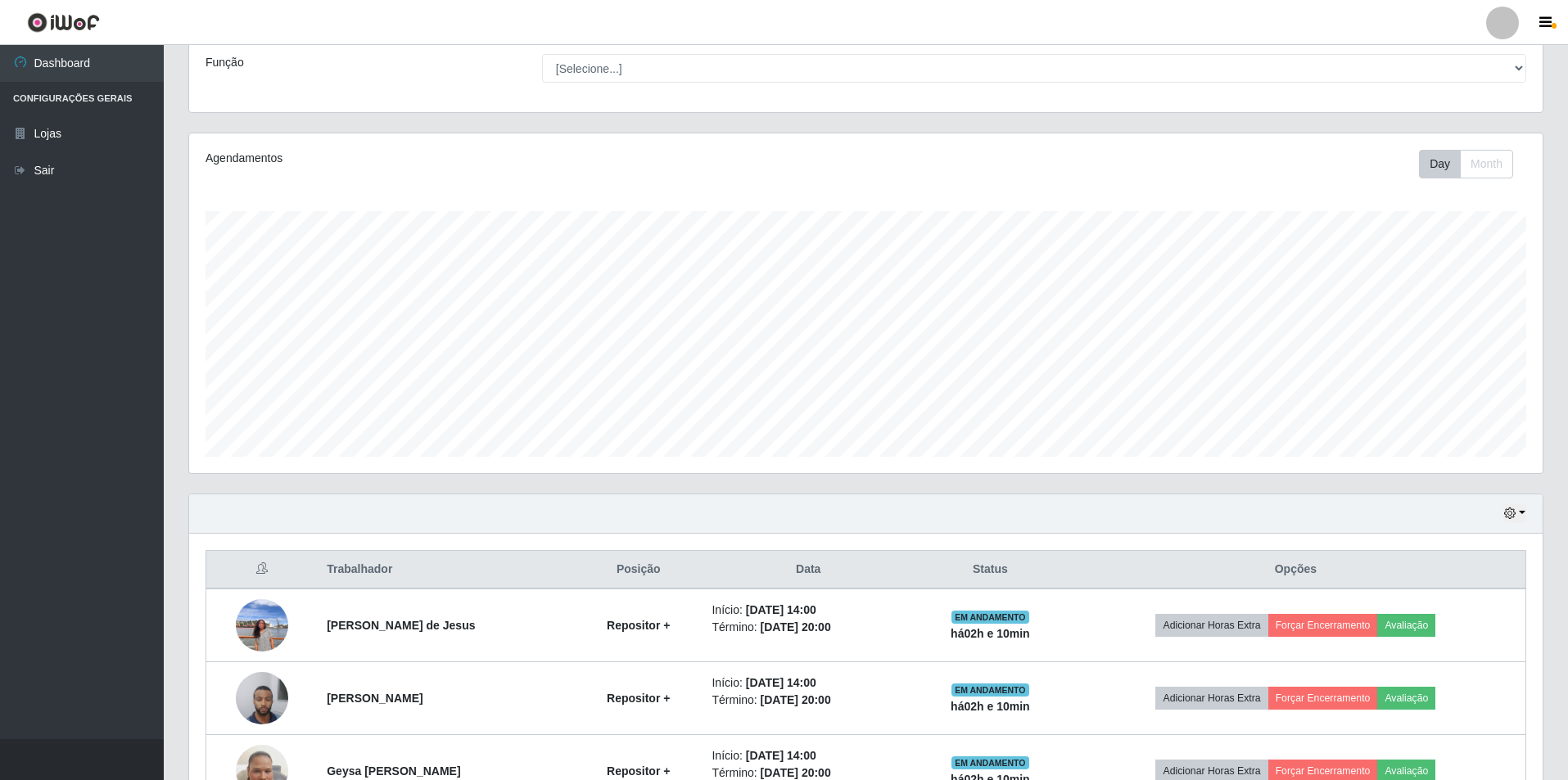
scroll to position [307, 0]
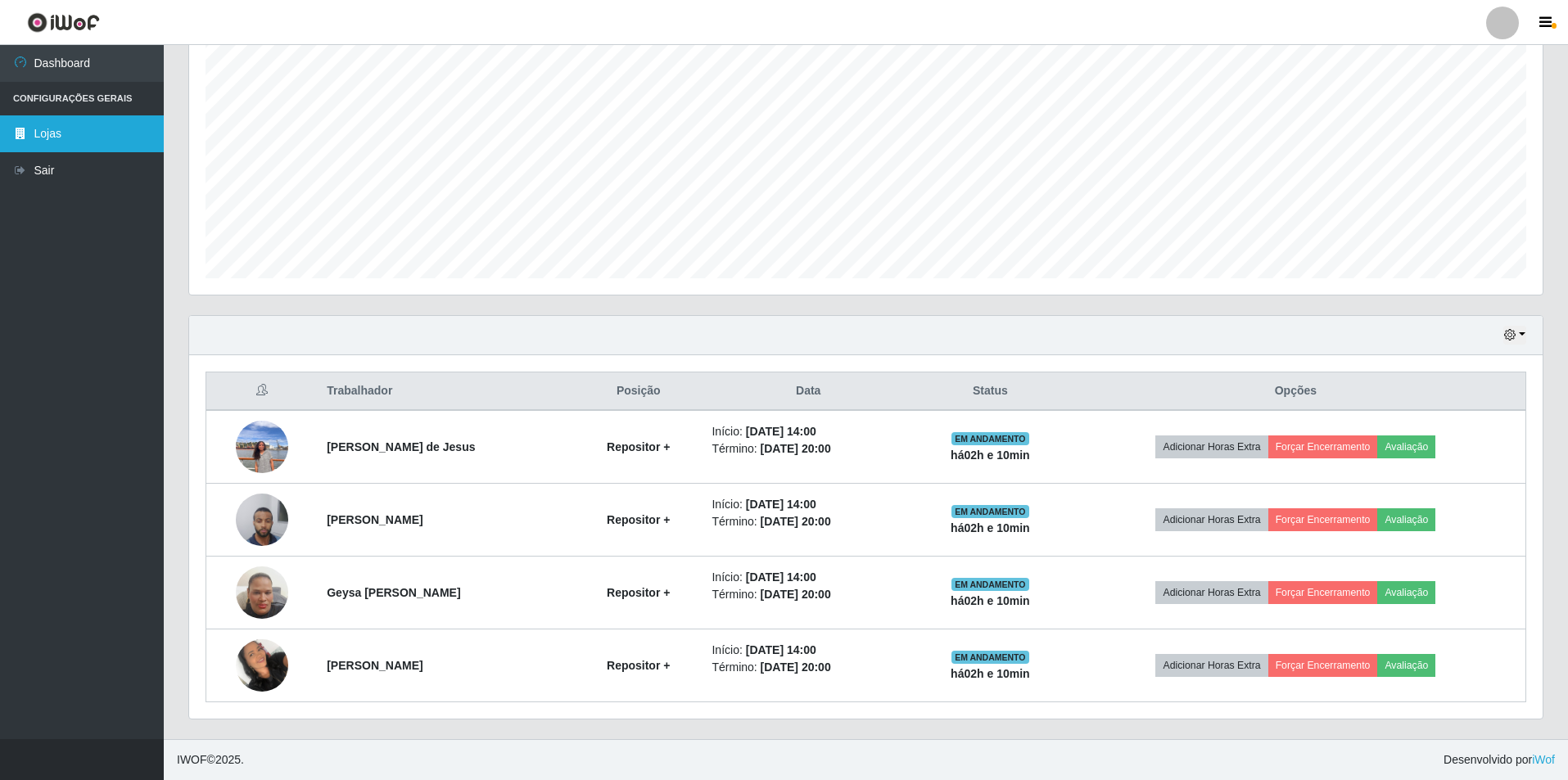
click at [98, 136] on link "Lojas" at bounding box center [82, 133] width 163 height 36
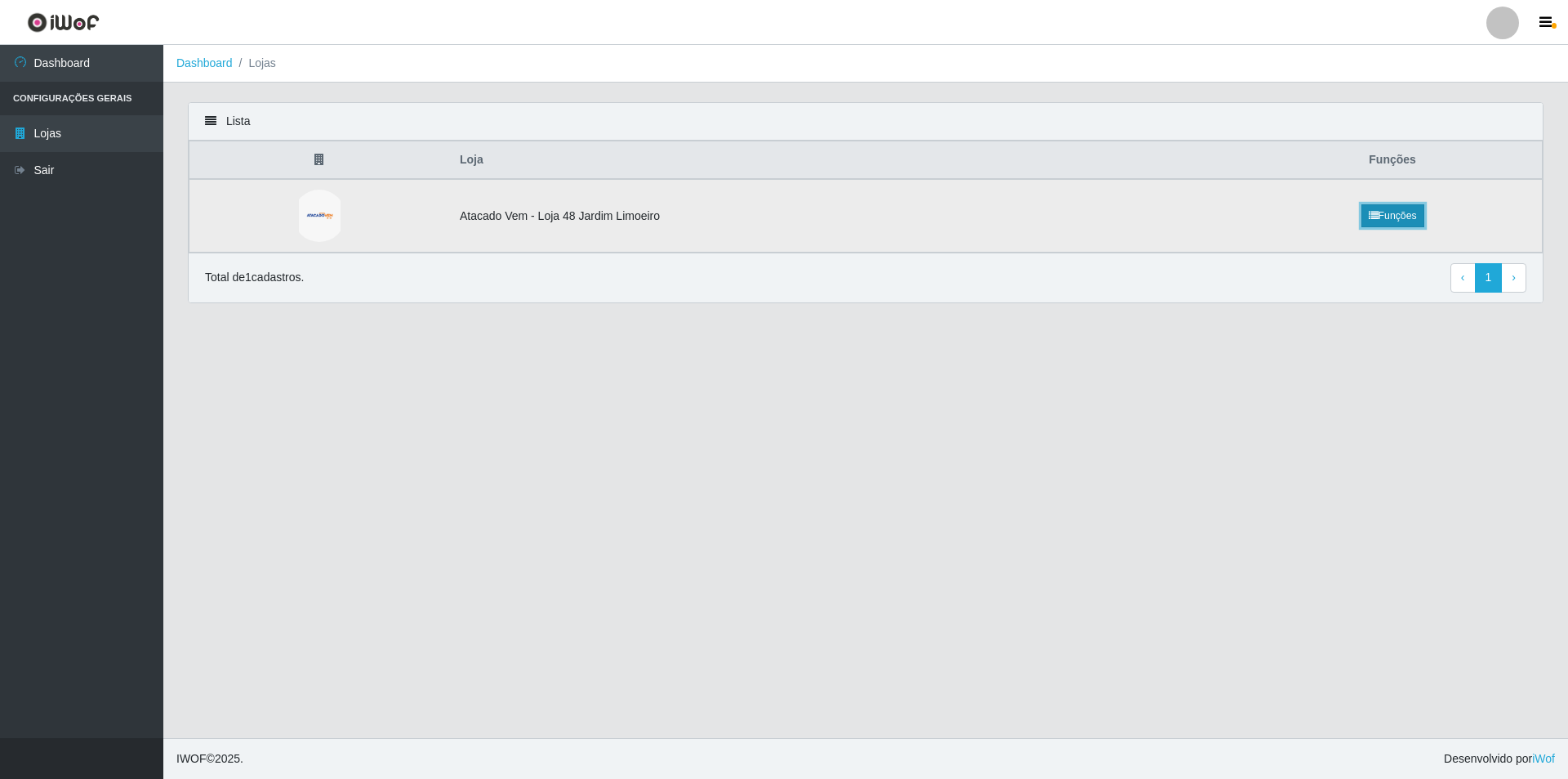
click at [1385, 210] on link "Funções" at bounding box center [1393, 216] width 63 height 23
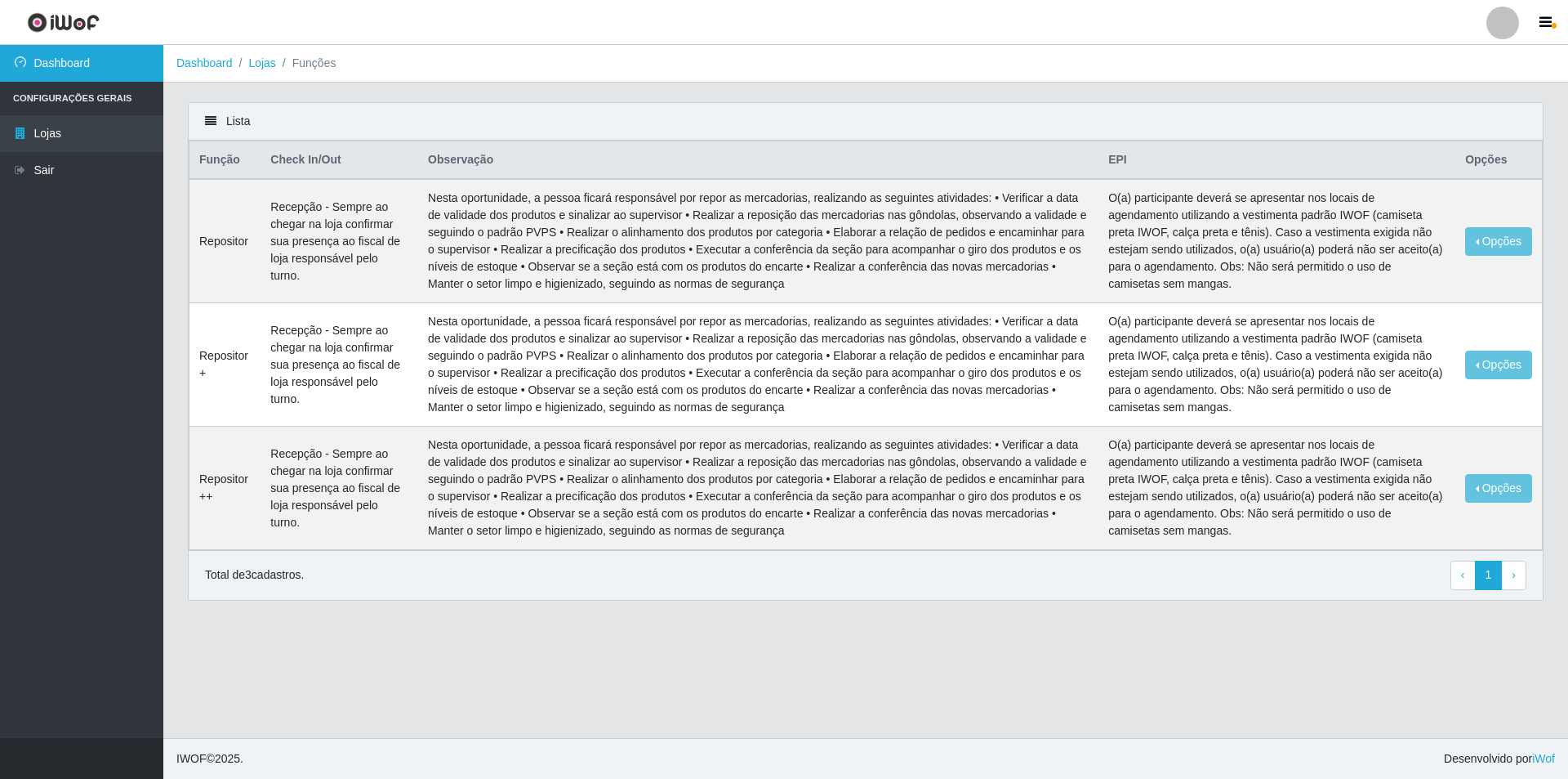
click at [62, 57] on link "Dashboard" at bounding box center [82, 63] width 163 height 36
